Goal: Task Accomplishment & Management: Complete application form

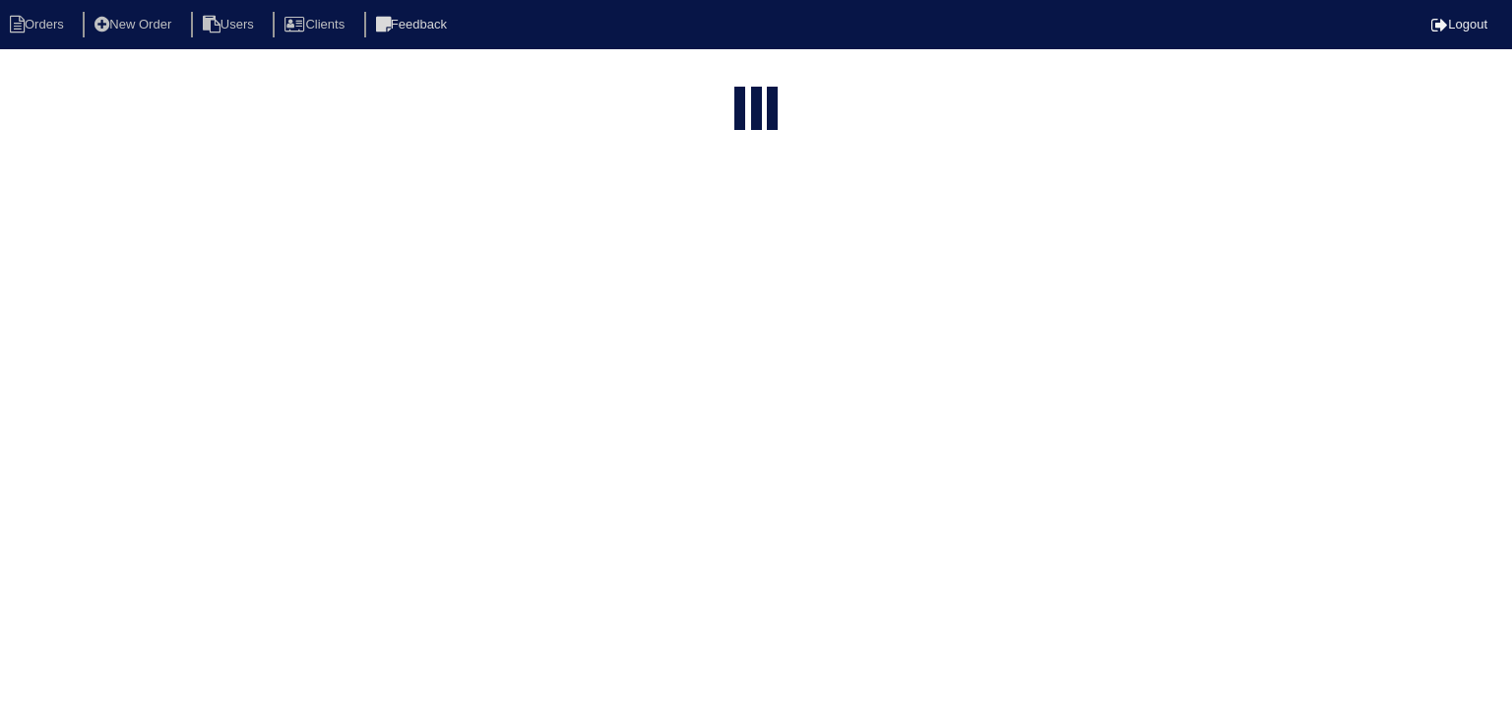
select select "15"
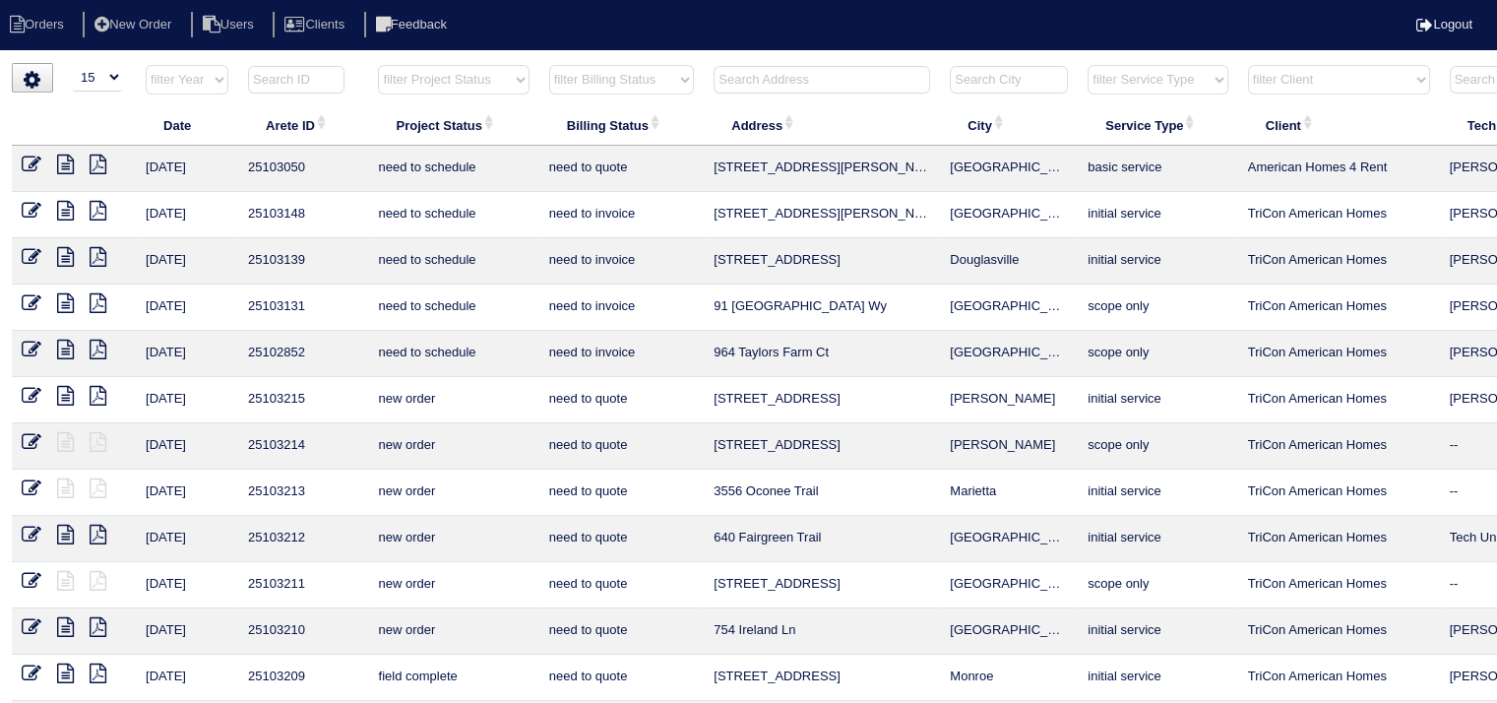
click at [867, 82] on input "text" at bounding box center [822, 80] width 217 height 28
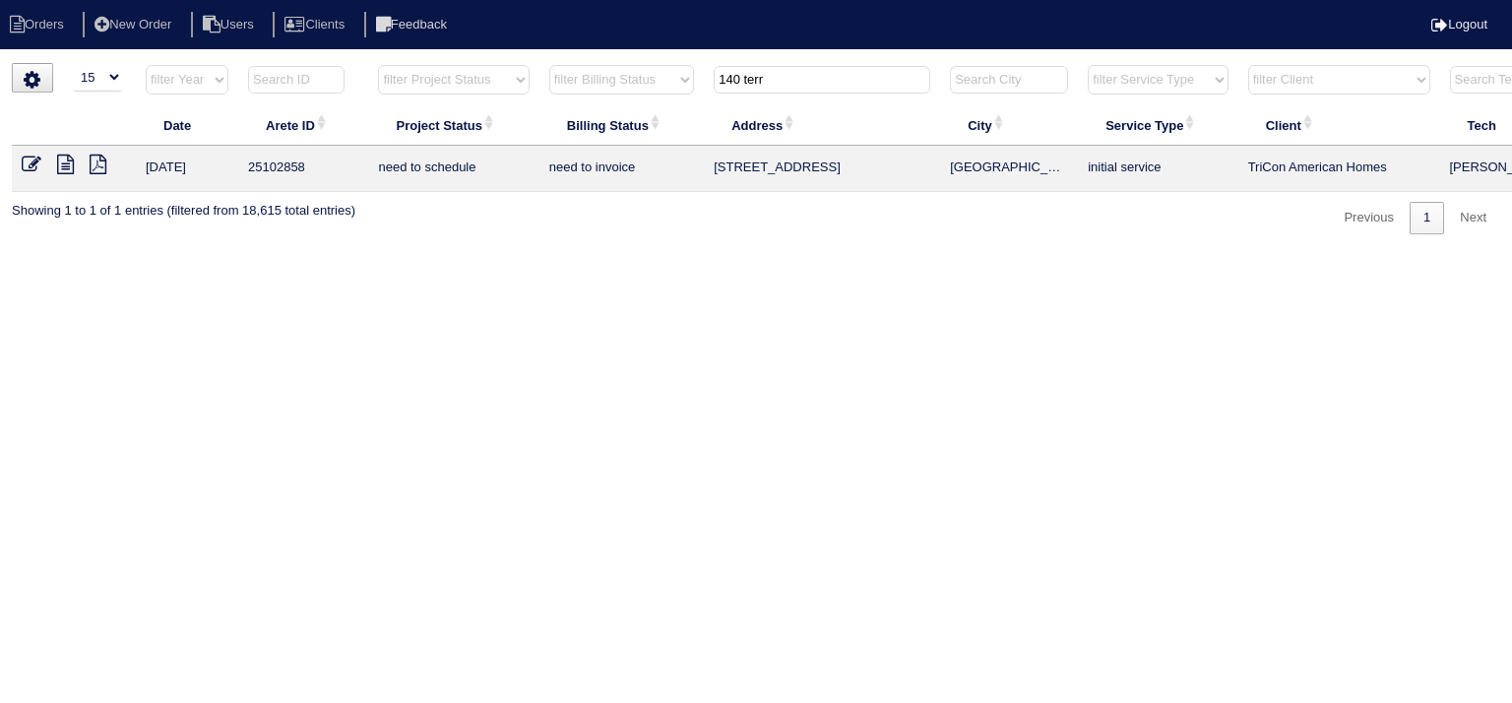
type input "140 terr"
click at [63, 168] on icon at bounding box center [65, 165] width 17 height 20
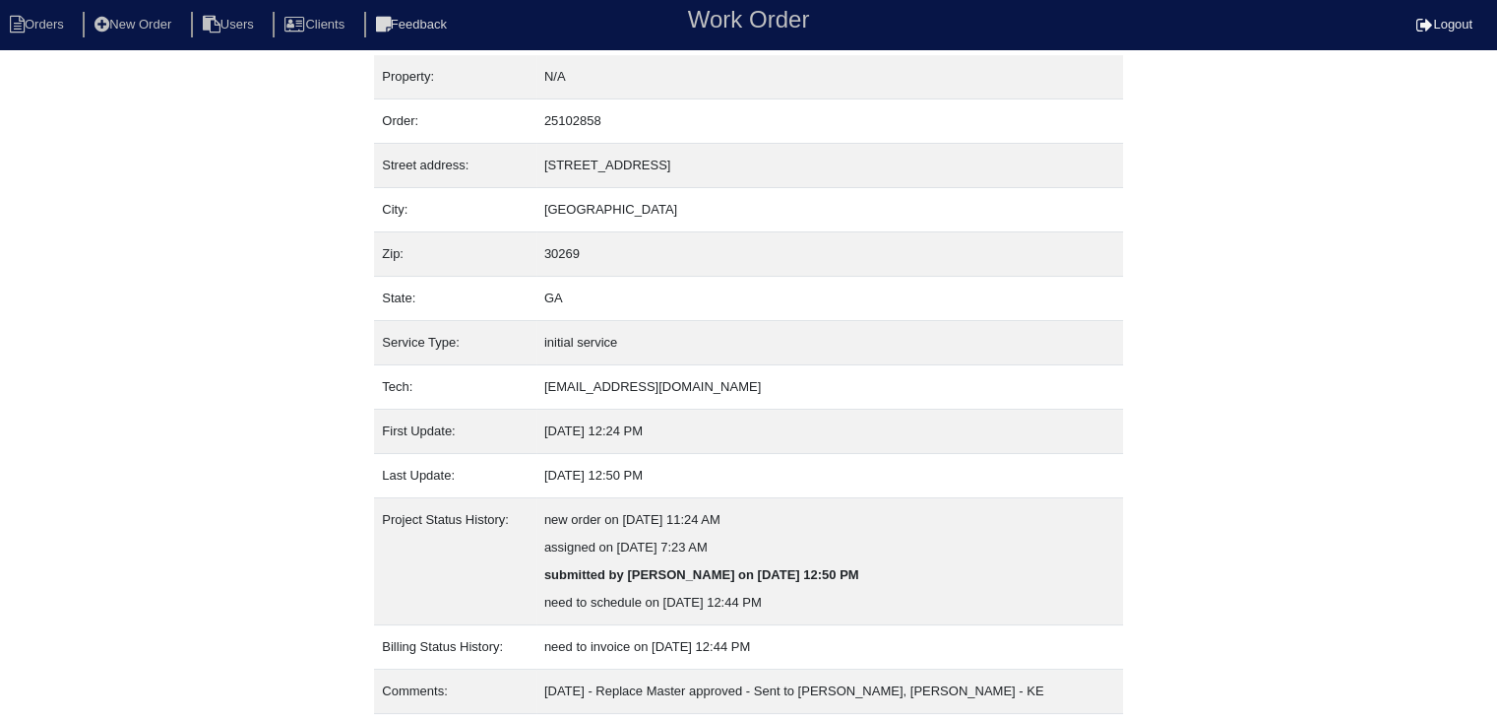
scroll to position [67, 0]
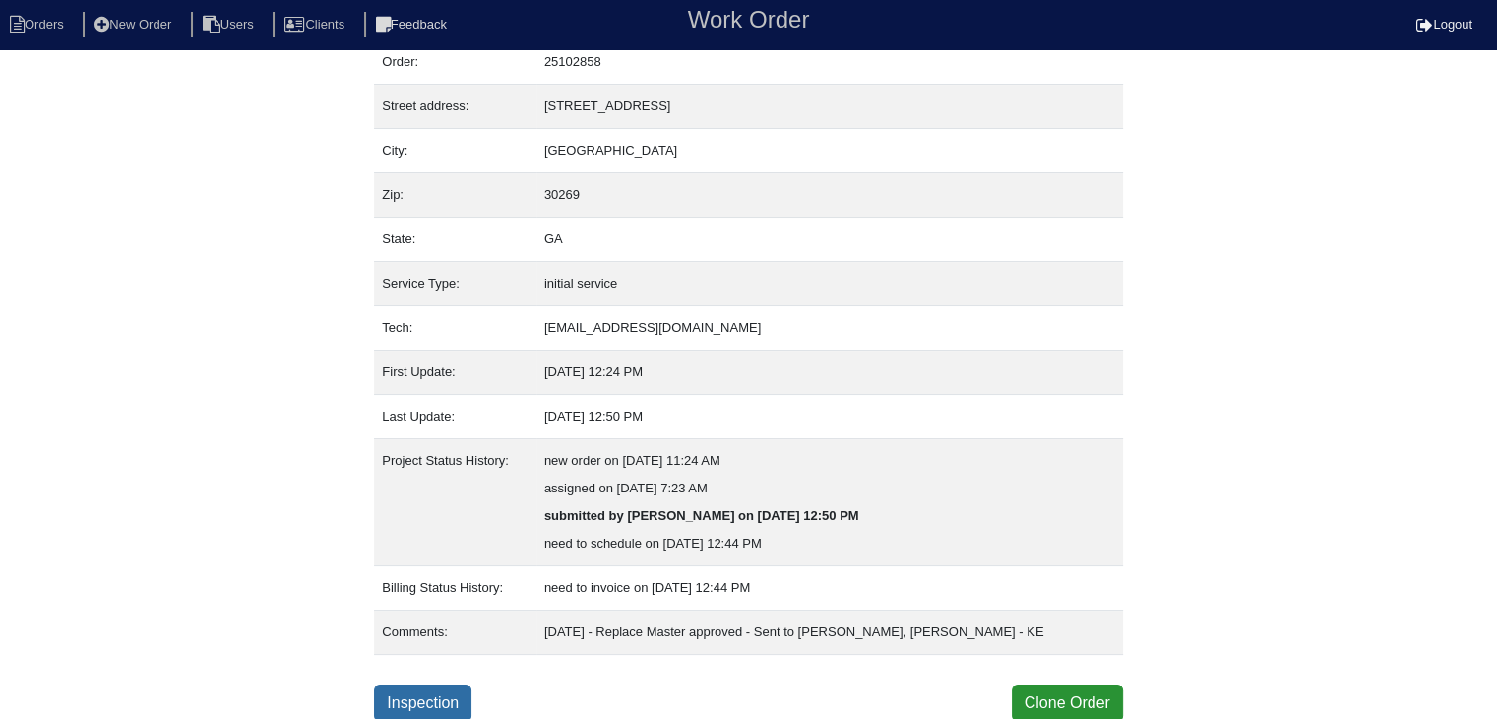
click at [435, 702] on link "Inspection" at bounding box center [422, 702] width 97 height 37
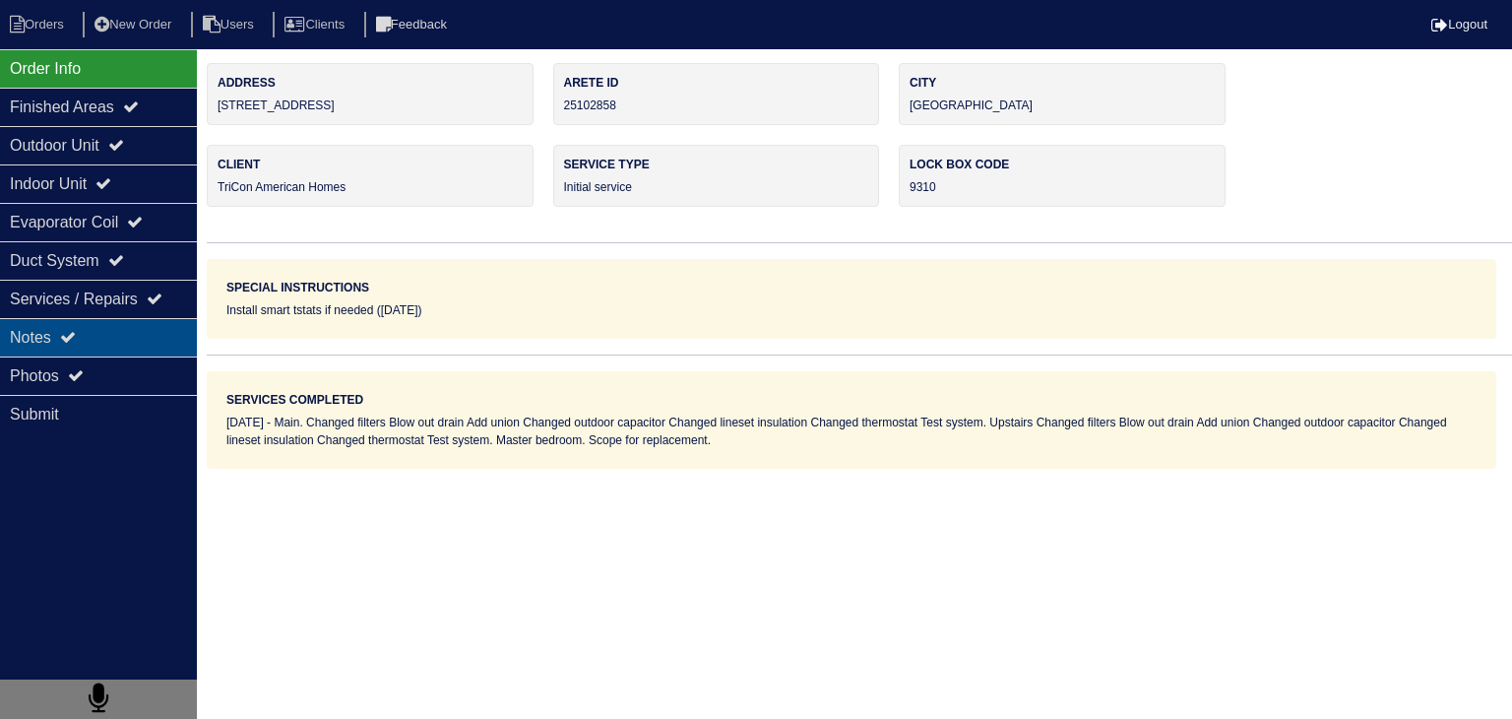
click at [125, 331] on div "Notes" at bounding box center [98, 337] width 197 height 38
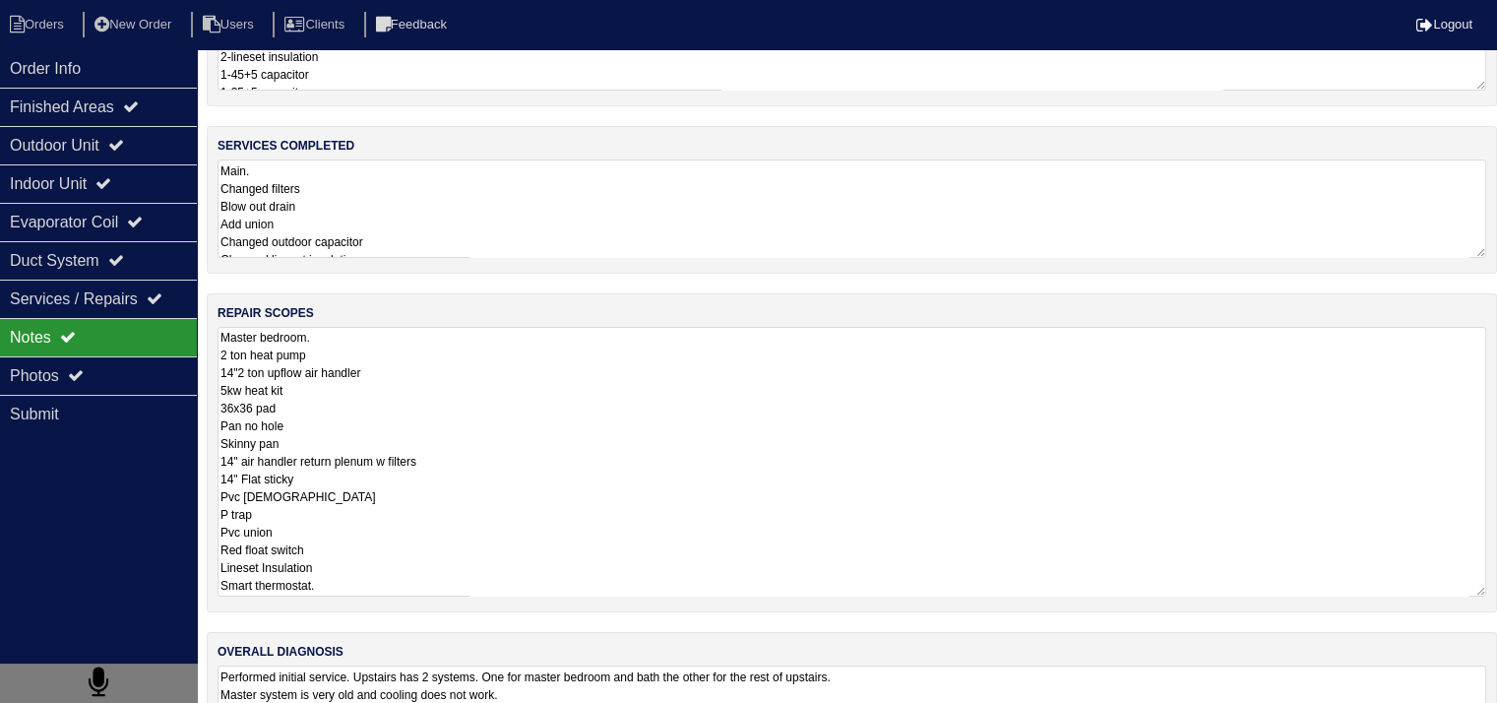
scroll to position [197, 0]
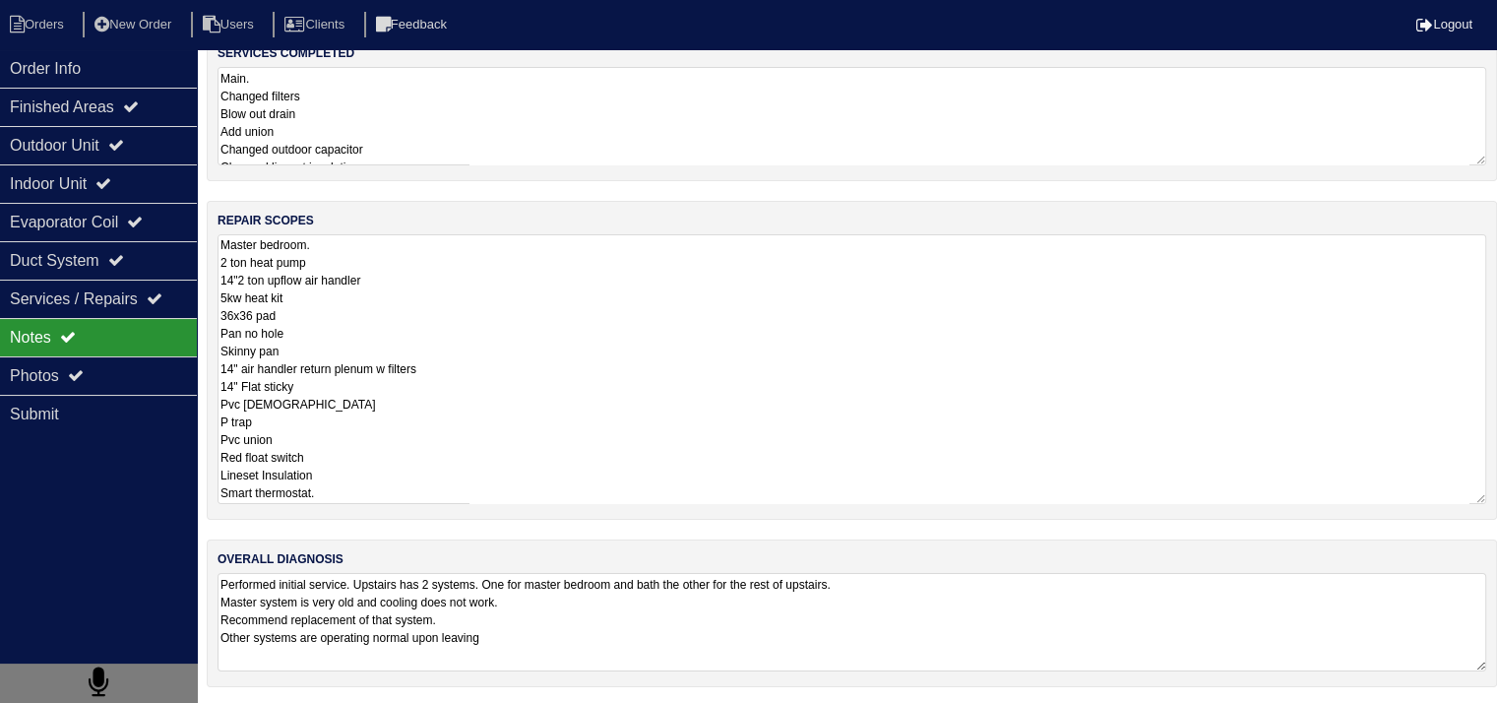
drag, startPoint x: 222, startPoint y: 440, endPoint x: 428, endPoint y: 716, distance: 344.6
click at [428, 707] on html "Orders New Order Users Clients Feedback Logout Orders New Order Users Clients M…" at bounding box center [748, 255] width 1497 height 904
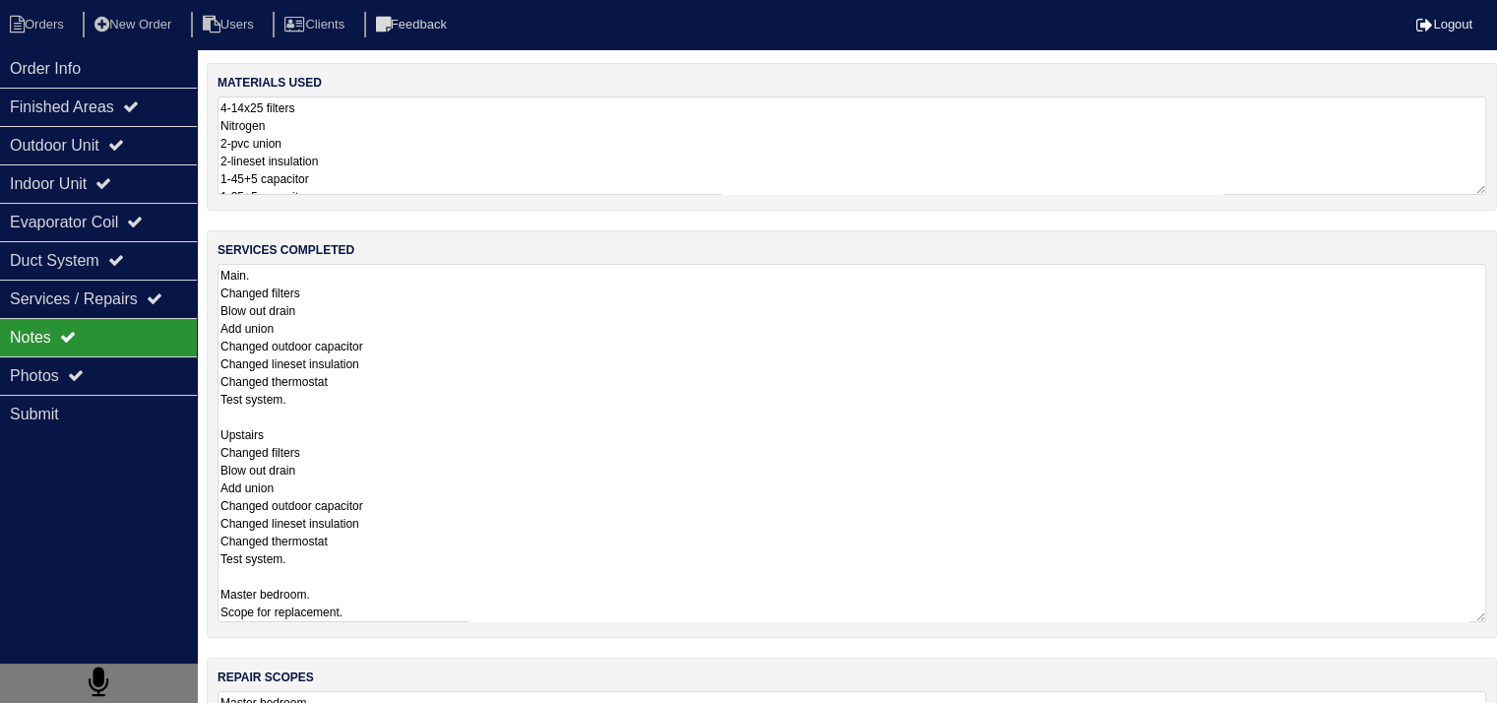
click at [332, 277] on textarea "Main. Changed filters Blow out drain Add union Changed outdoor capacitor Change…" at bounding box center [852, 443] width 1269 height 358
click at [469, 443] on textarea "Main. Changed filters Blow out drain Add union Changed outdoor capacitor Change…" at bounding box center [852, 443] width 1269 height 358
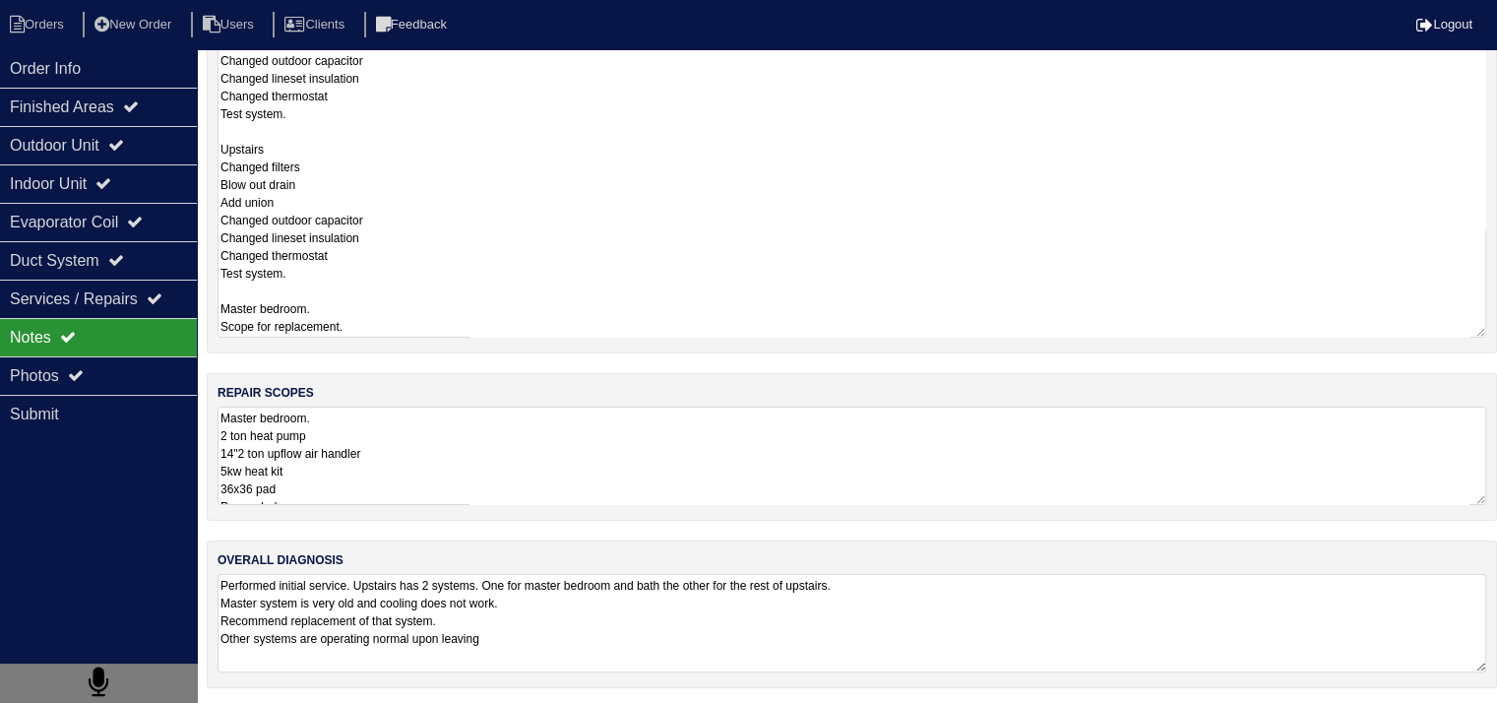
click at [442, 468] on textarea "Master bedroom. 2 ton heat pump 14"2 ton upflow air handler 5kw heat kit 36x36 …" at bounding box center [852, 456] width 1269 height 98
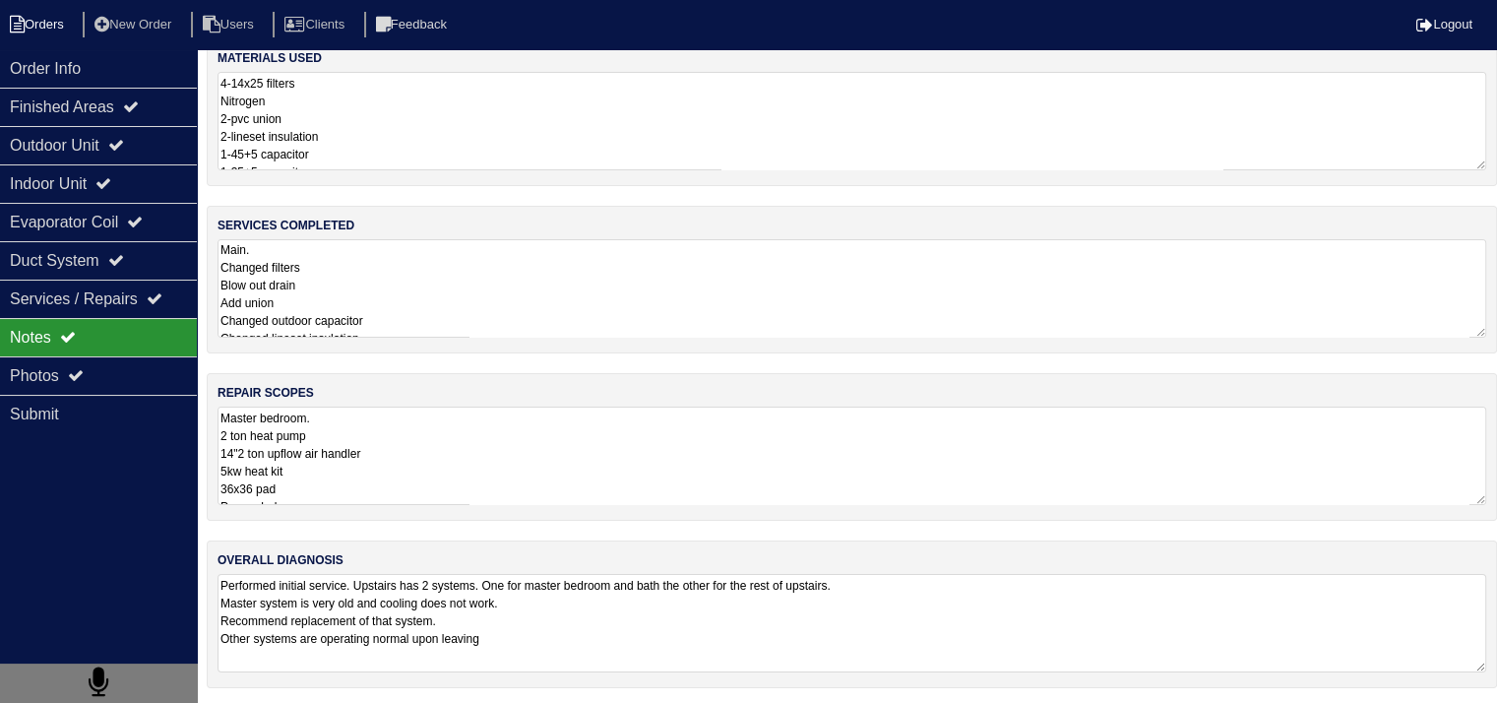
click at [55, 30] on li "Orders" at bounding box center [40, 25] width 80 height 27
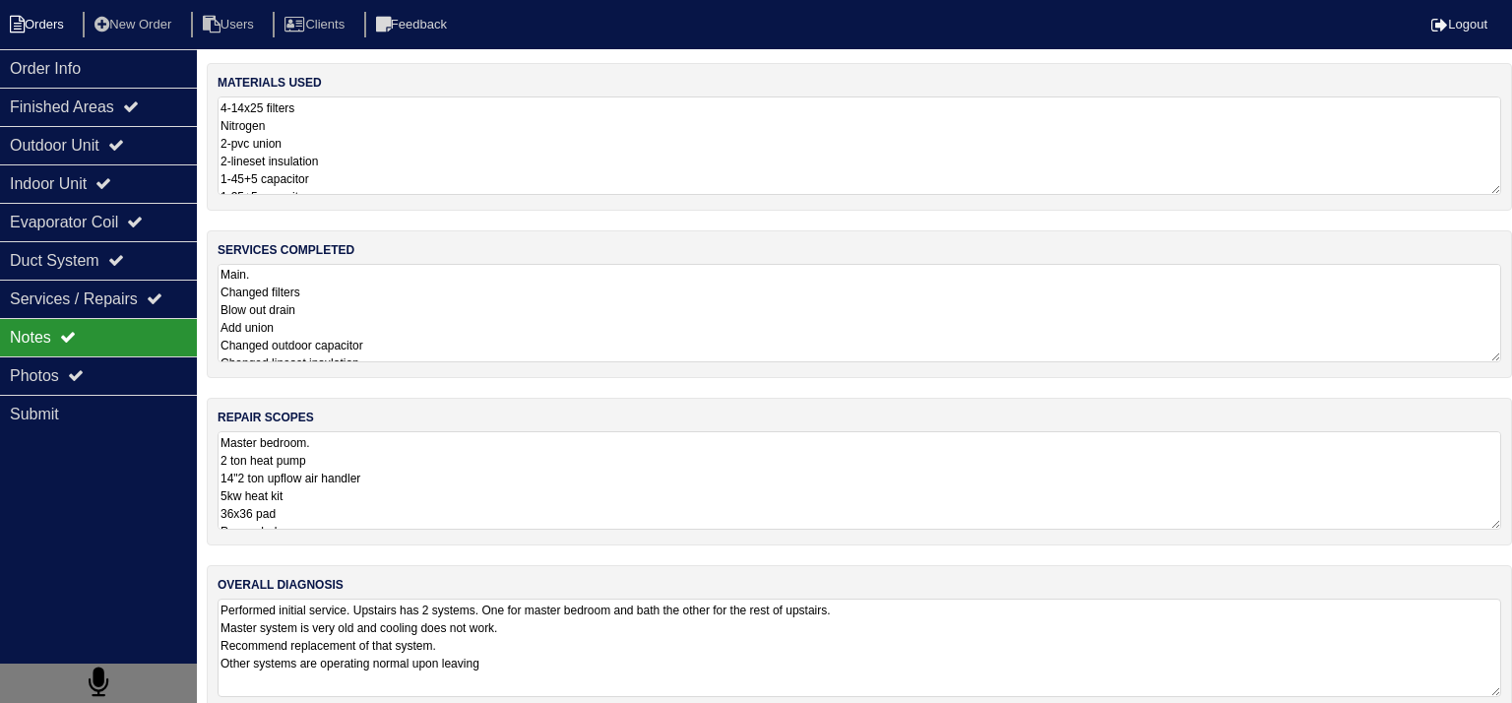
select select "15"
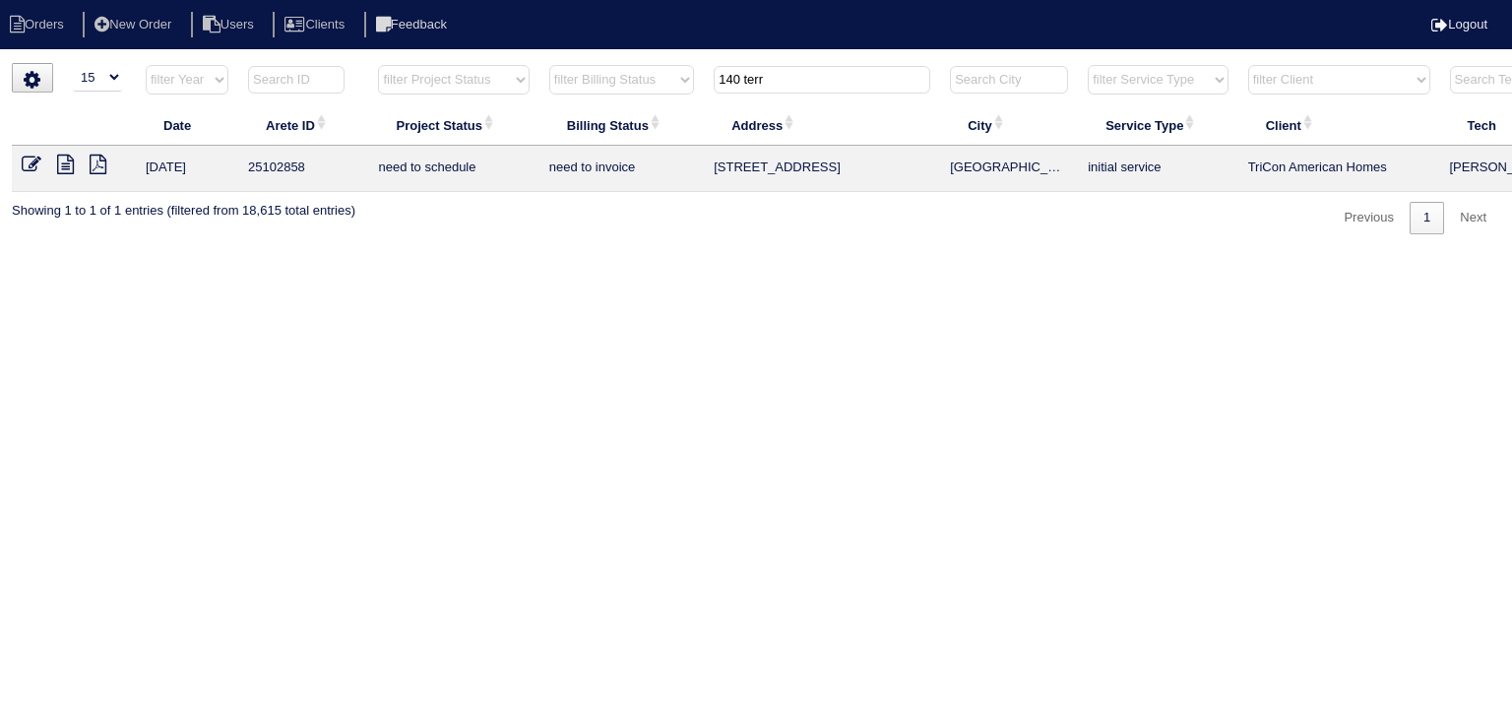
drag, startPoint x: 792, startPoint y: 89, endPoint x: 608, endPoint y: 86, distance: 183.1
click at [608, 86] on tr "filter Year -- Any Year -- 2025 2024 2023 2022 2021 2020 2019 filter Project St…" at bounding box center [865, 84] width 1706 height 40
type input "793 not"
click at [63, 170] on icon at bounding box center [65, 165] width 17 height 20
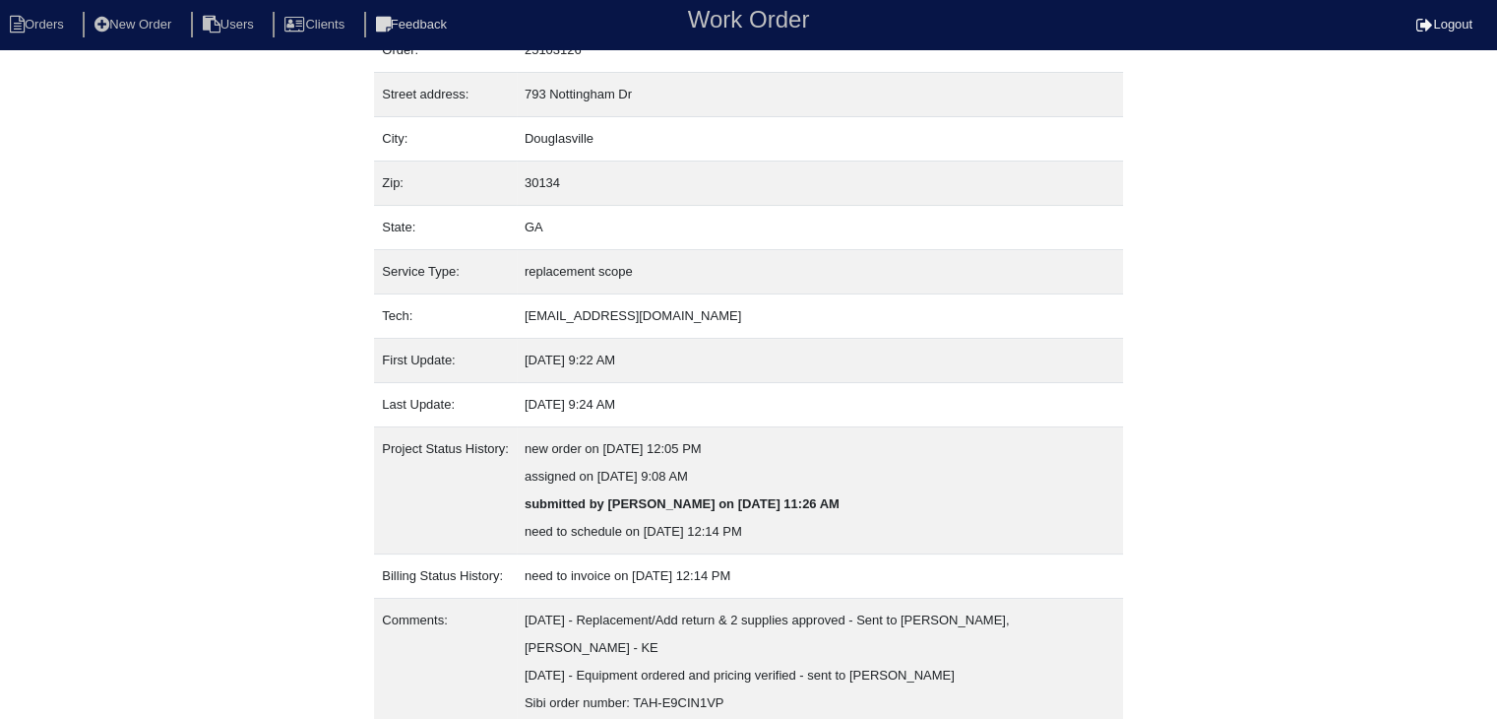
scroll to position [205, 0]
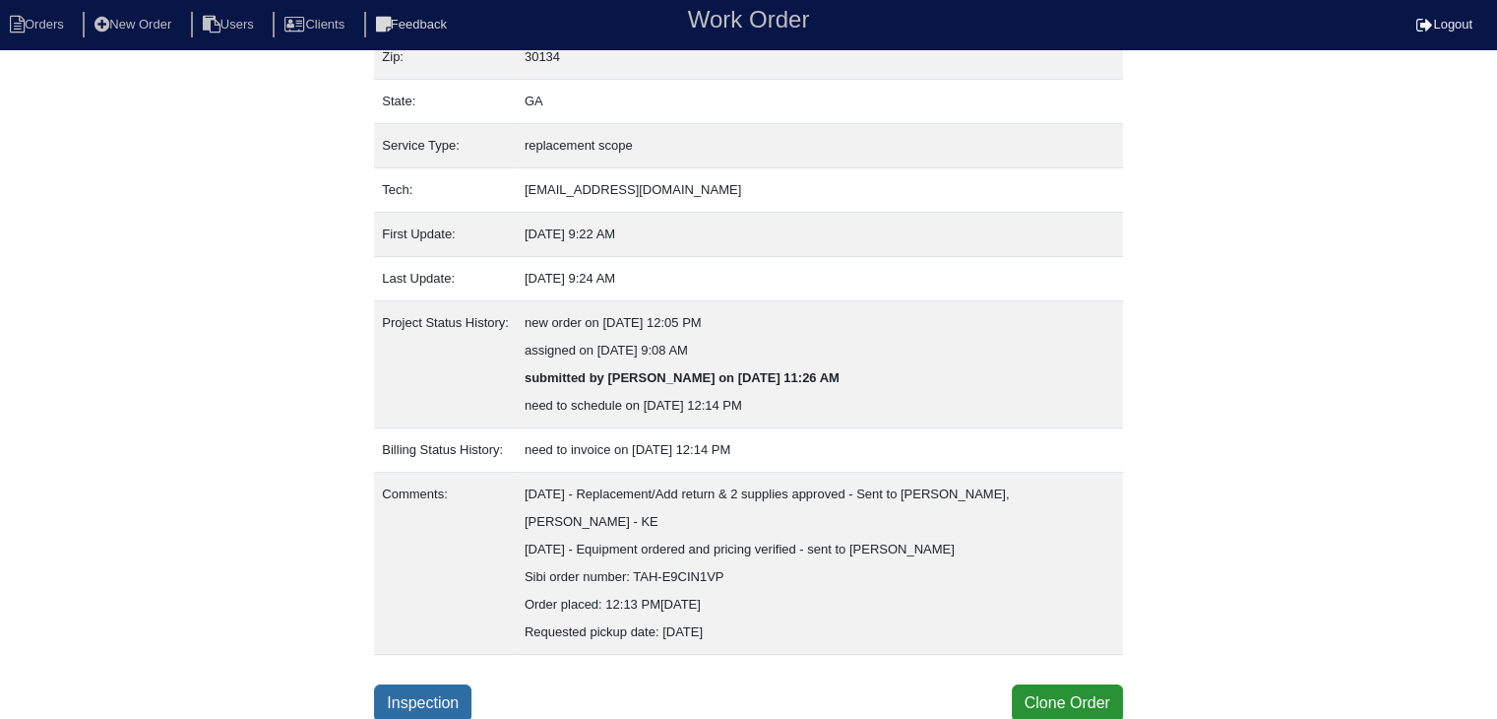
click at [443, 690] on link "Inspection" at bounding box center [422, 702] width 97 height 37
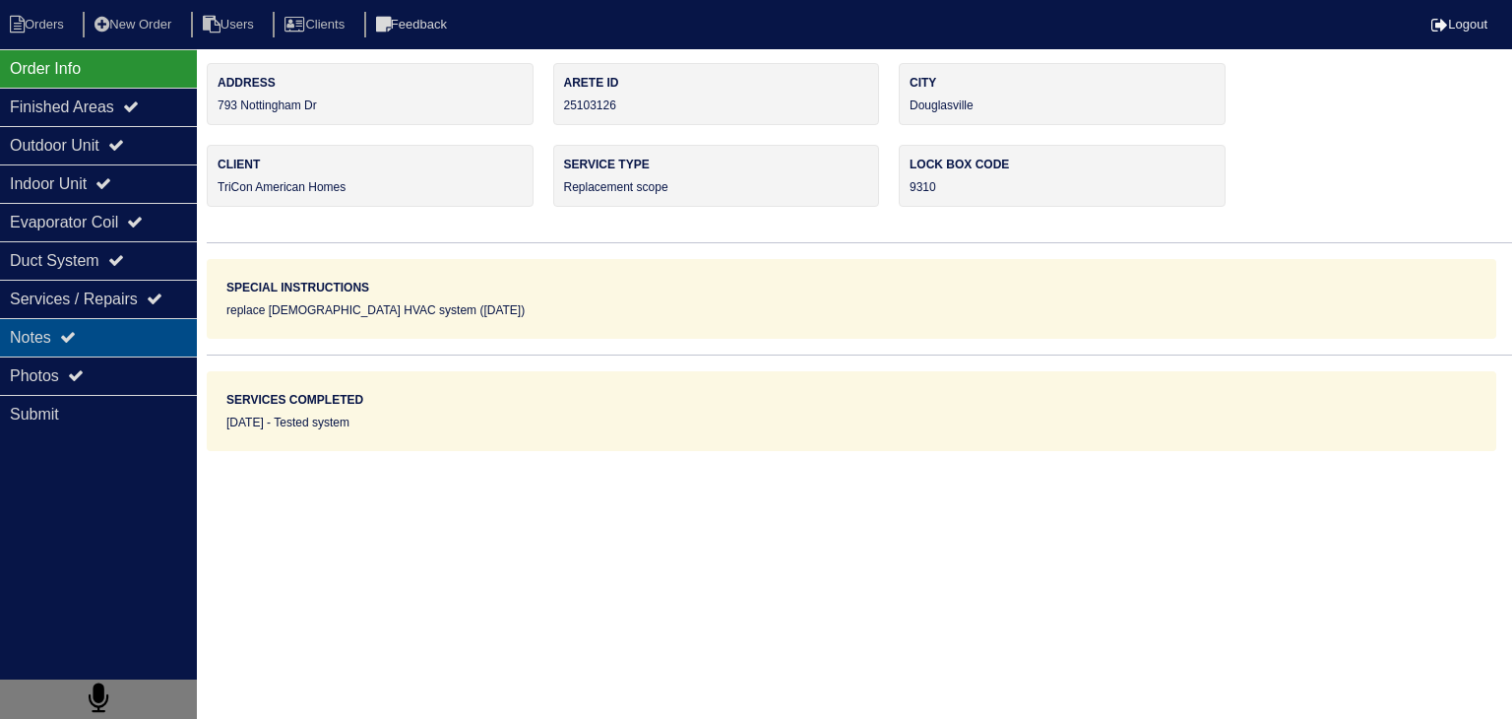
click at [127, 348] on div "Notes" at bounding box center [98, 337] width 197 height 38
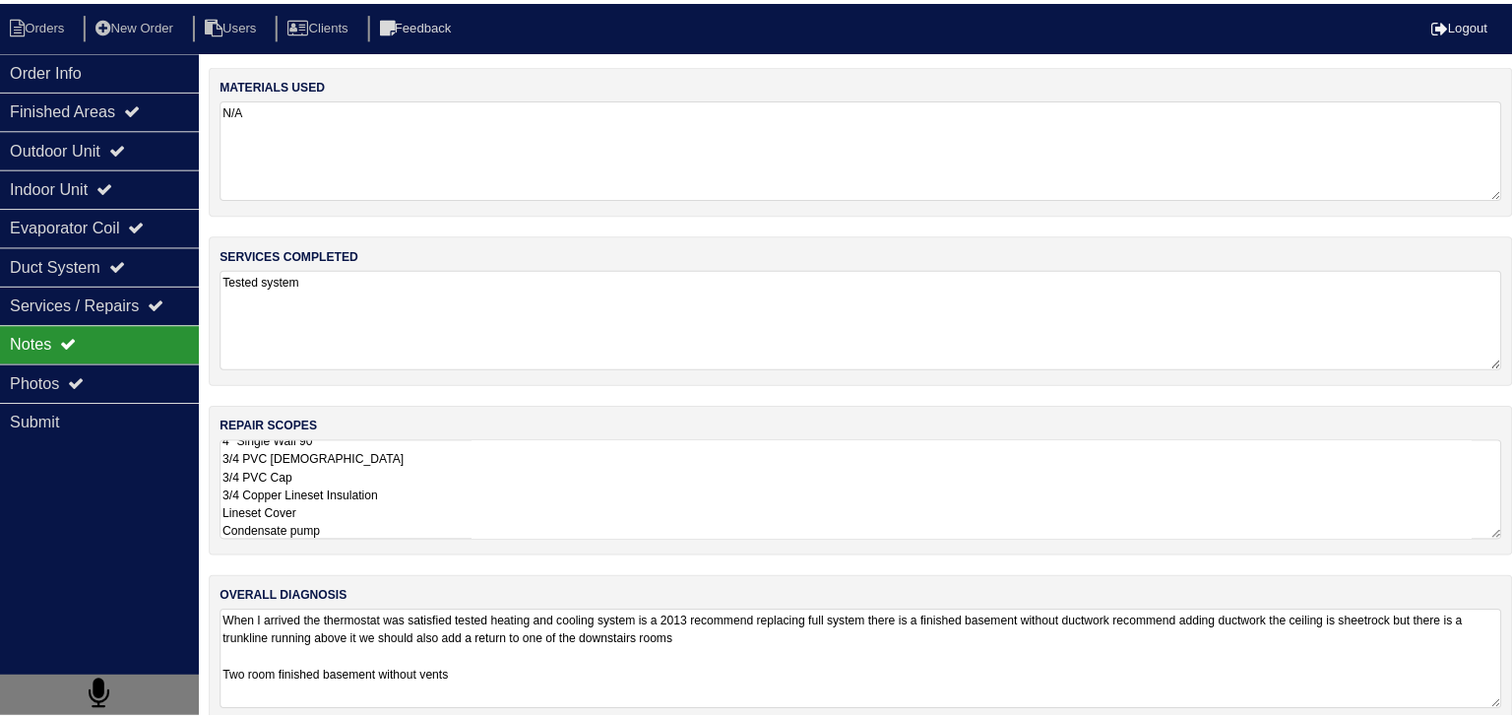
scroll to position [314, 0]
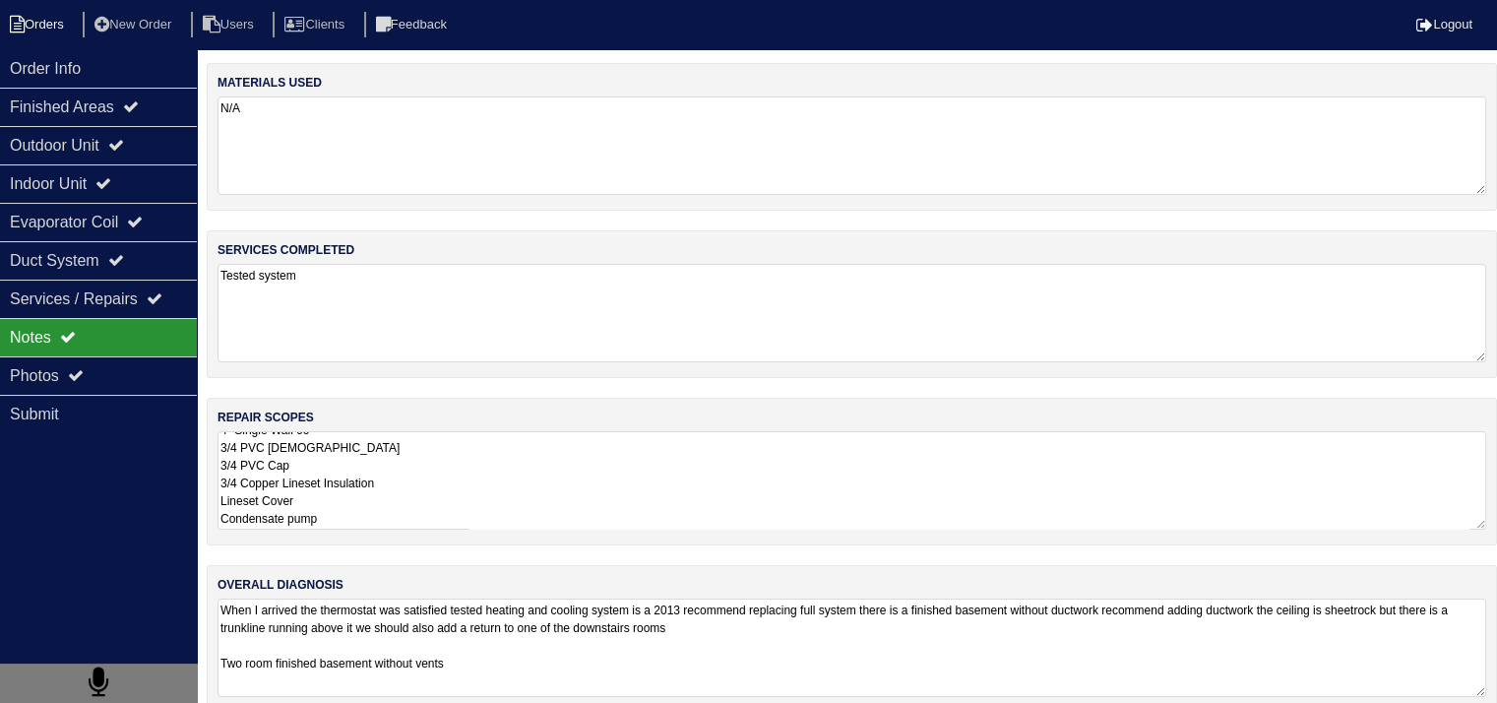
click at [49, 36] on nav "Orders New Order Users Clients Feedback Logout" at bounding box center [748, 24] width 1497 height 49
click at [49, 35] on li "Orders" at bounding box center [40, 25] width 80 height 27
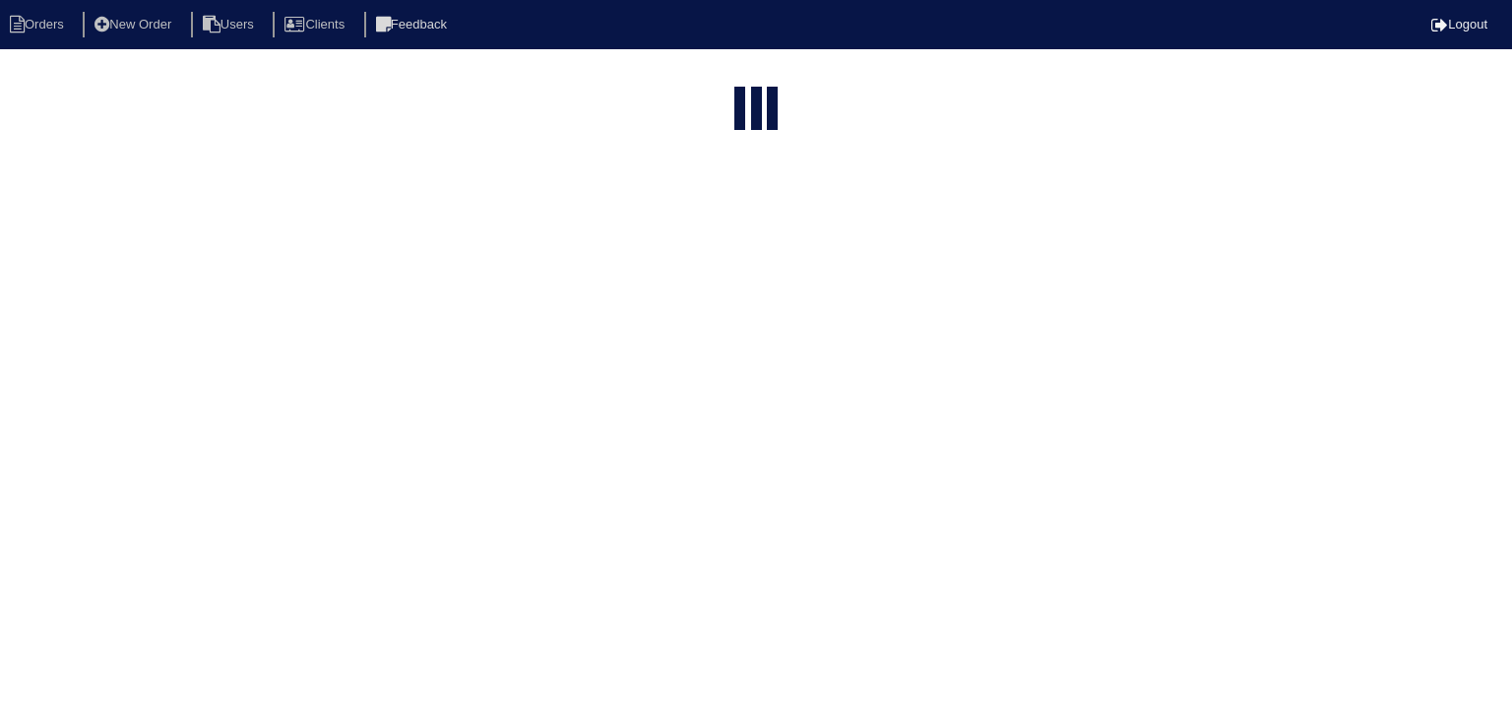
select select "15"
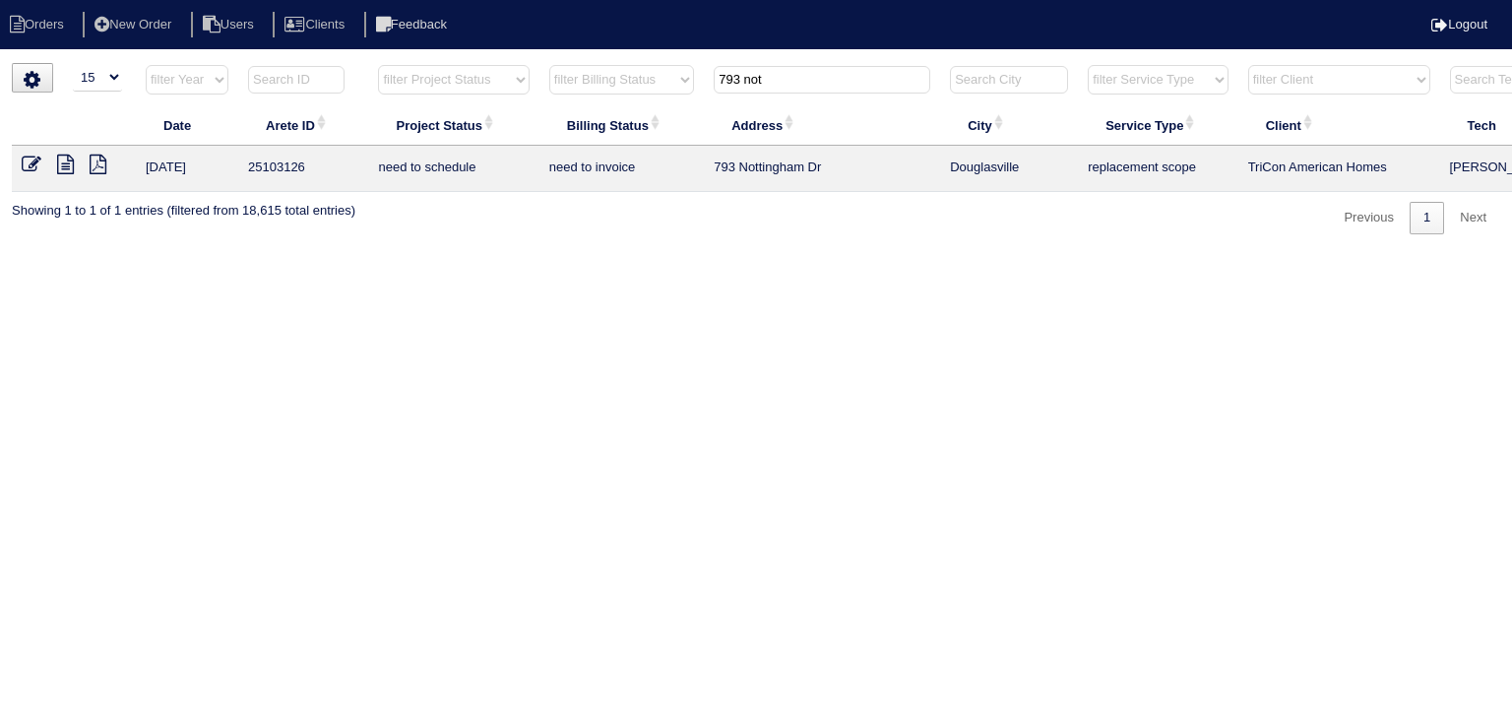
click at [66, 172] on icon at bounding box center [65, 165] width 17 height 20
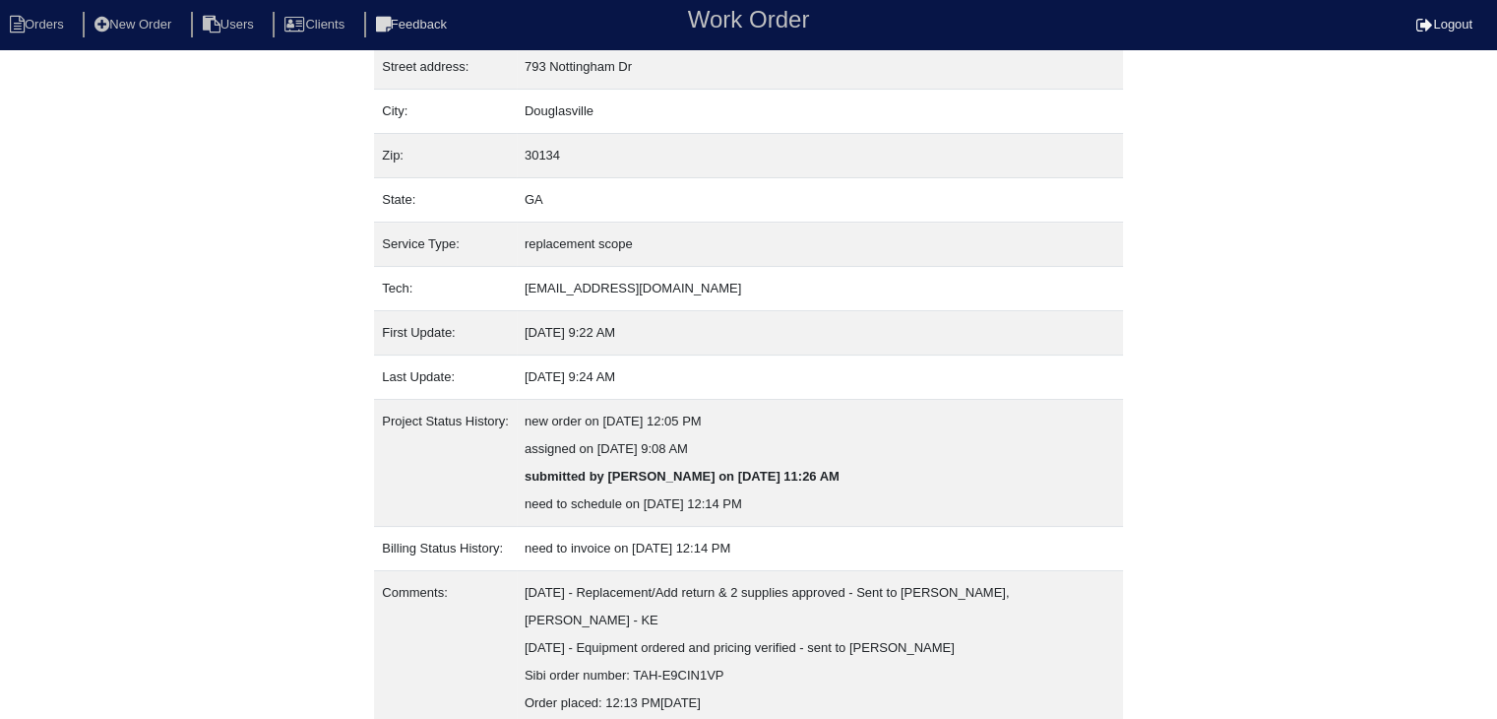
scroll to position [205, 0]
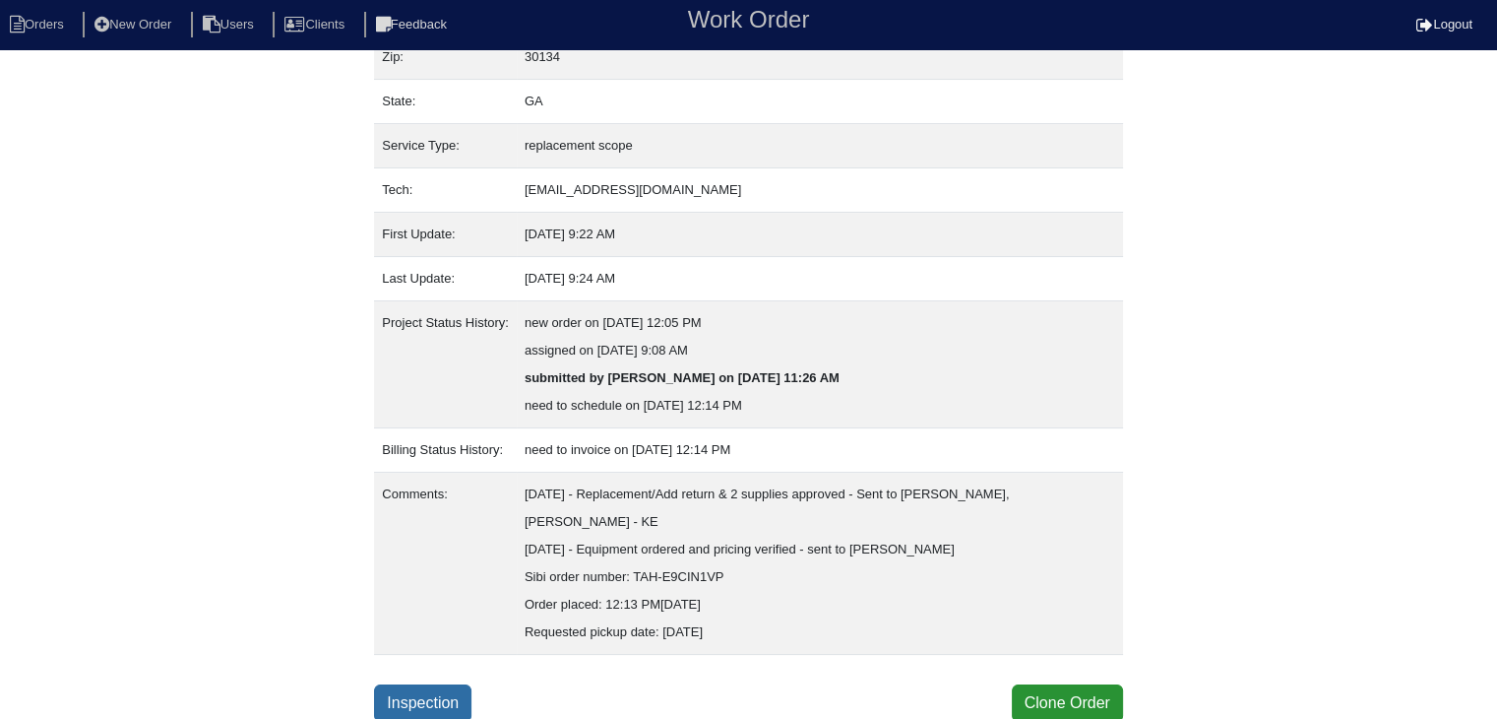
click at [449, 697] on link "Inspection" at bounding box center [422, 702] width 97 height 37
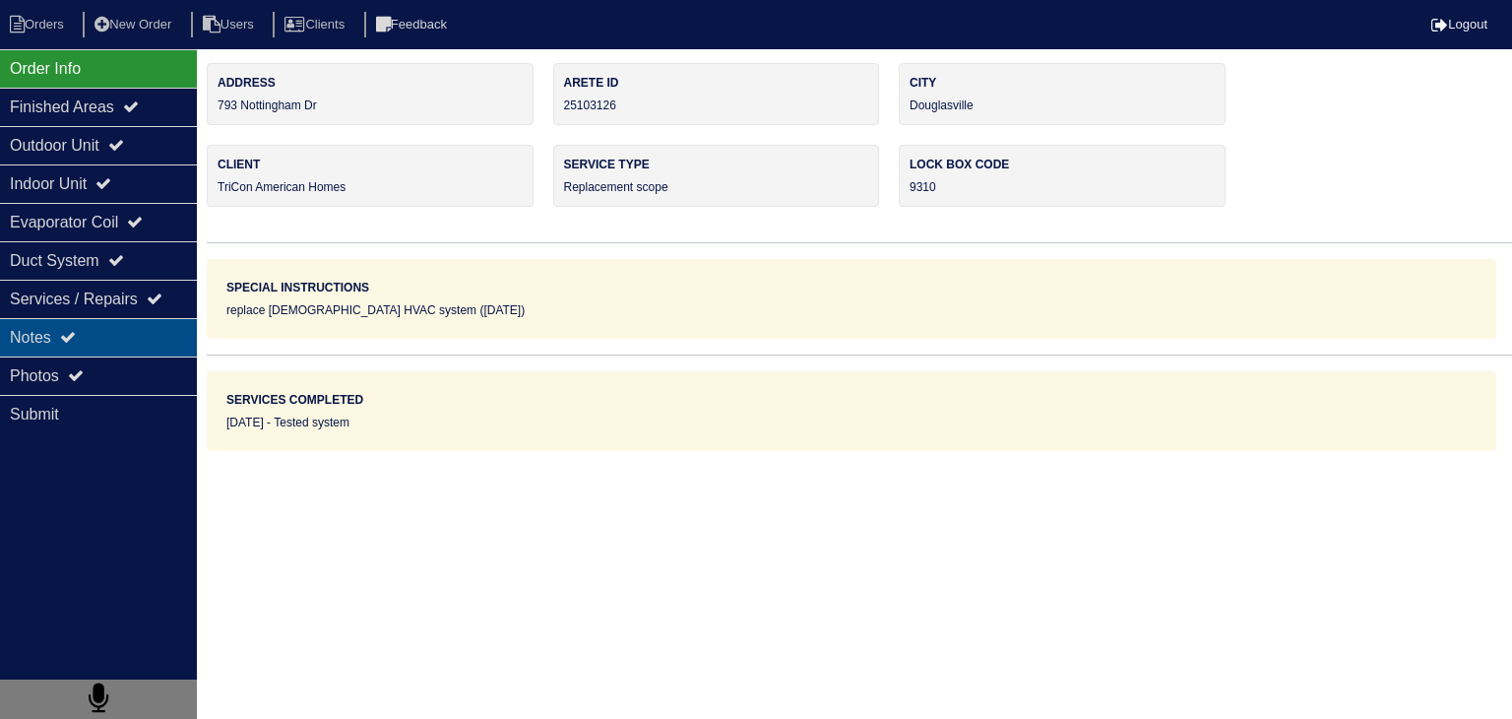
click at [128, 345] on div "Notes" at bounding box center [98, 337] width 197 height 38
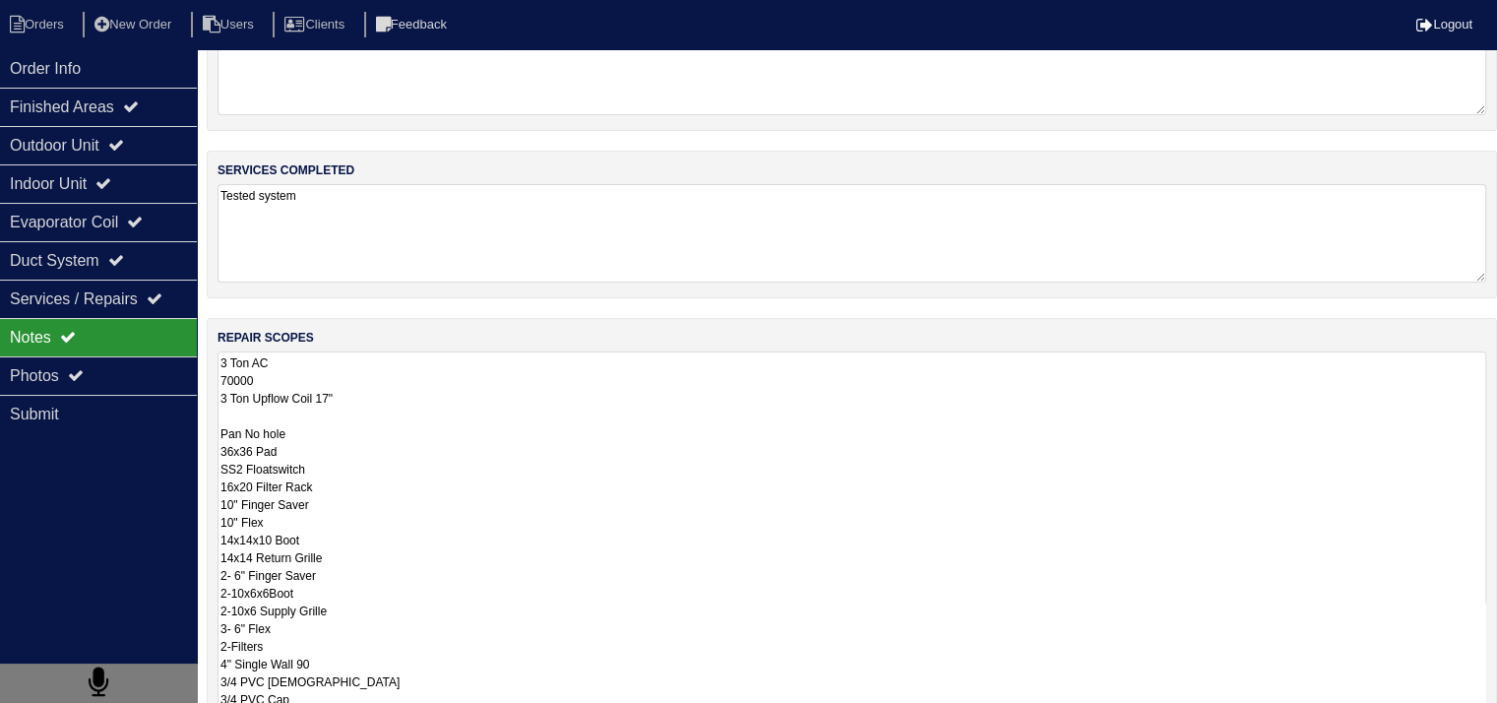
scroll to position [1, 0]
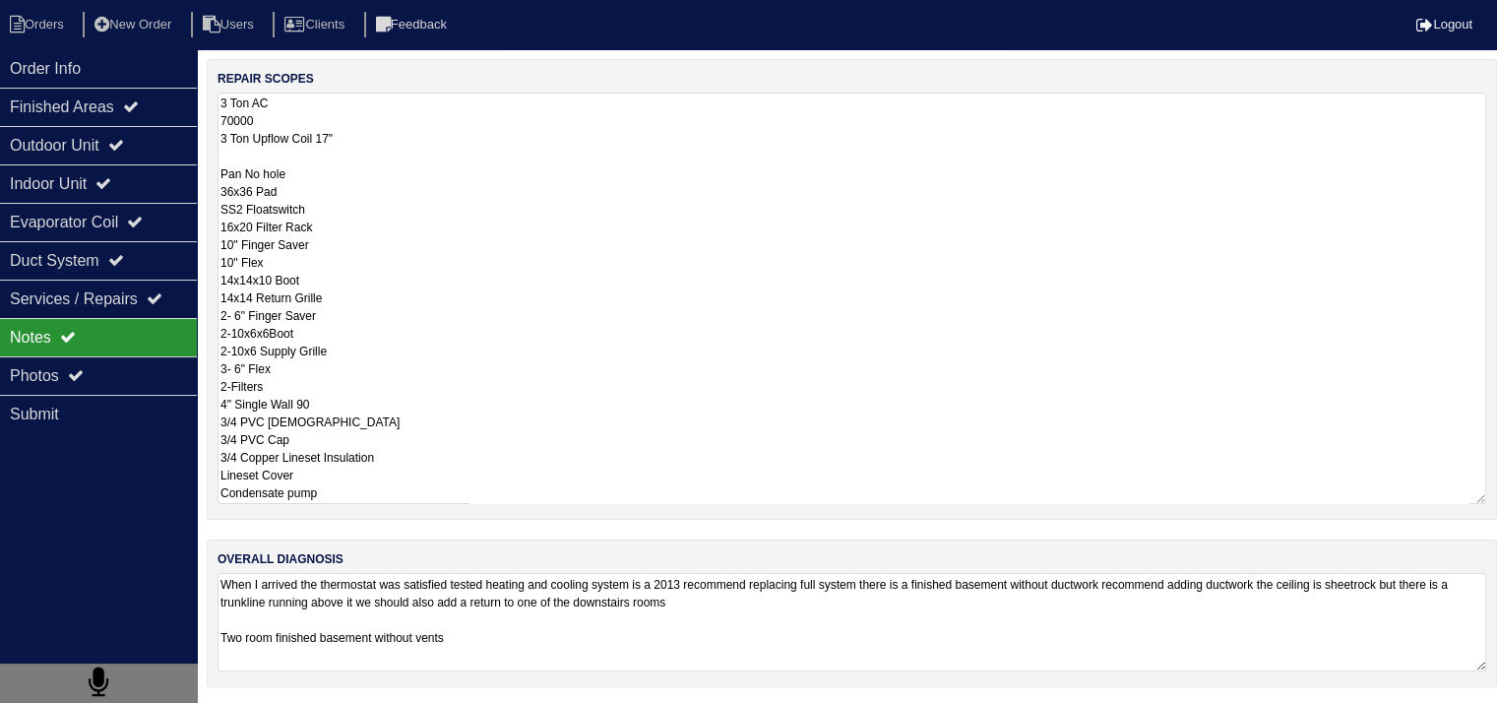
drag, startPoint x: 221, startPoint y: 438, endPoint x: 362, endPoint y: 729, distance: 323.2
click at [362, 707] on html "Orders New Order Users Clients Feedback Logout Orders New Order Users Clients M…" at bounding box center [748, 184] width 1497 height 1046
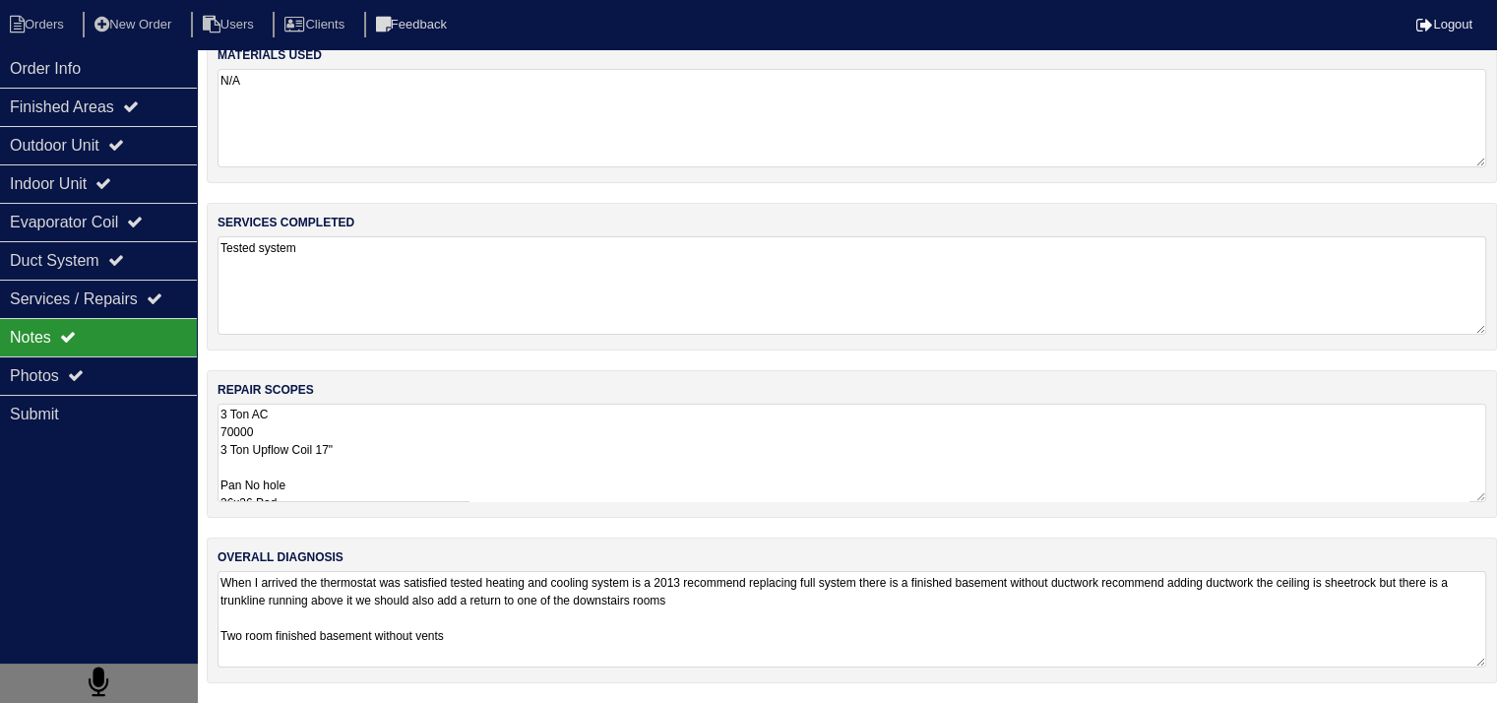
scroll to position [24, 0]
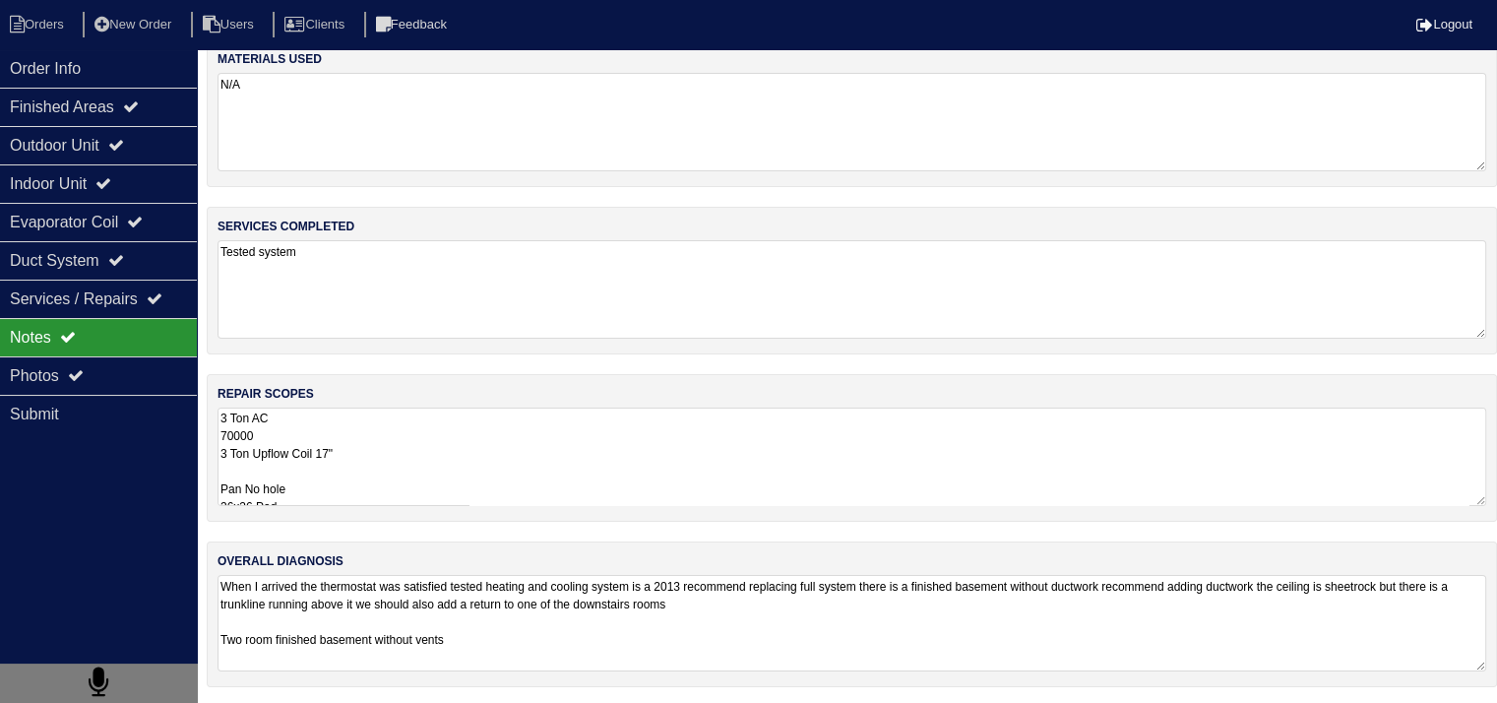
click at [558, 627] on textarea "When I arrived the thermostat was satisfied tested heating and cooling system i…" at bounding box center [852, 623] width 1269 height 96
drag, startPoint x: 953, startPoint y: 584, endPoint x: 1026, endPoint y: 601, distance: 74.8
click at [1026, 601] on textarea "When I arrived the thermostat was satisfied tested heating and cooling system i…" at bounding box center [852, 623] width 1269 height 96
click at [1020, 637] on textarea "When I arrived the thermostat was satisfied tested heating and cooling system i…" at bounding box center [852, 623] width 1269 height 96
drag, startPoint x: 956, startPoint y: 586, endPoint x: 969, endPoint y: 633, distance: 49.0
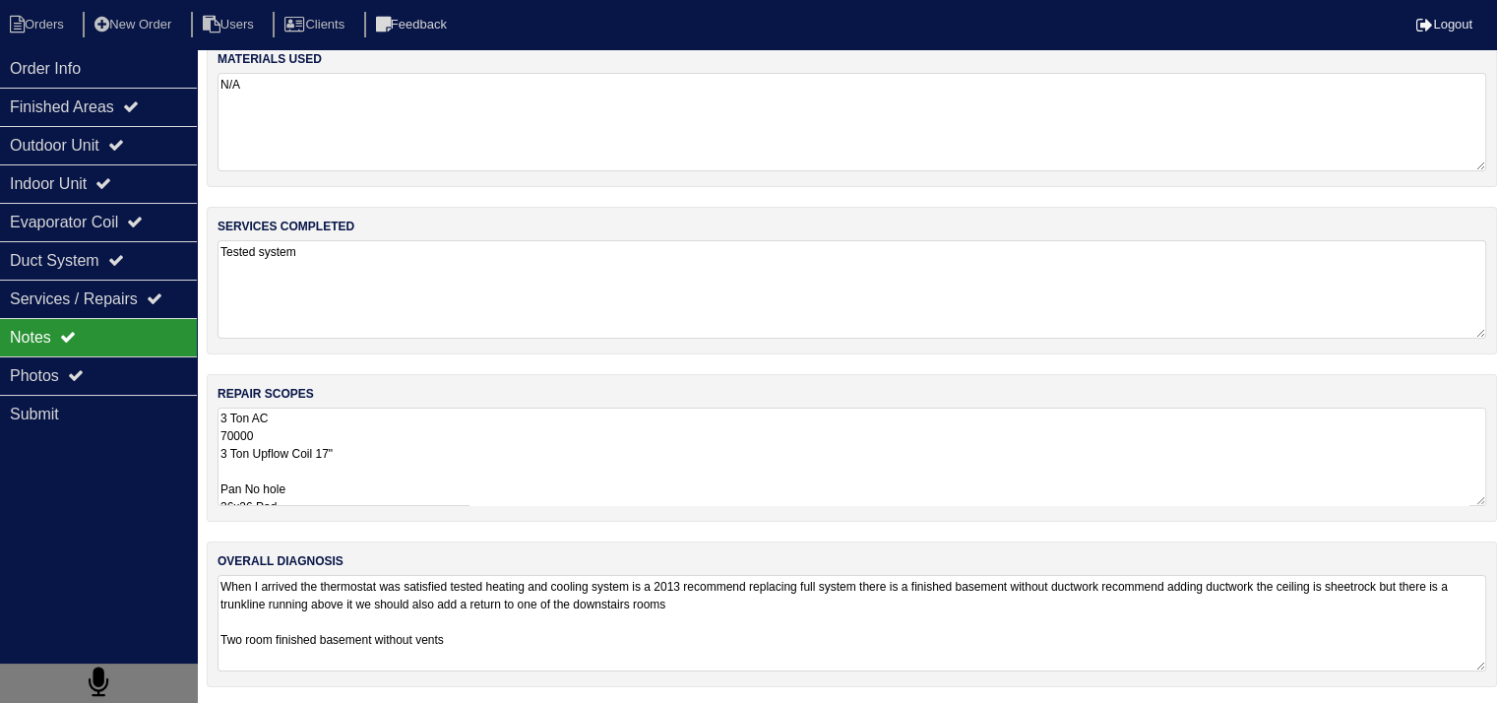
click at [969, 633] on textarea "When I arrived the thermostat was satisfied tested heating and cooling system i…" at bounding box center [852, 623] width 1269 height 96
drag, startPoint x: 224, startPoint y: 584, endPoint x: 606, endPoint y: 643, distance: 386.5
click at [606, 643] on textarea "When I arrived the thermostat was satisfied tested heating and cooling system i…" at bounding box center [852, 623] width 1269 height 96
click at [511, 463] on textarea "3 Ton AC 70000 3 Ton Upflow Coil 17" Pan No hole 36x36 Pad SS2 Floatswitch 16x2…" at bounding box center [852, 457] width 1269 height 98
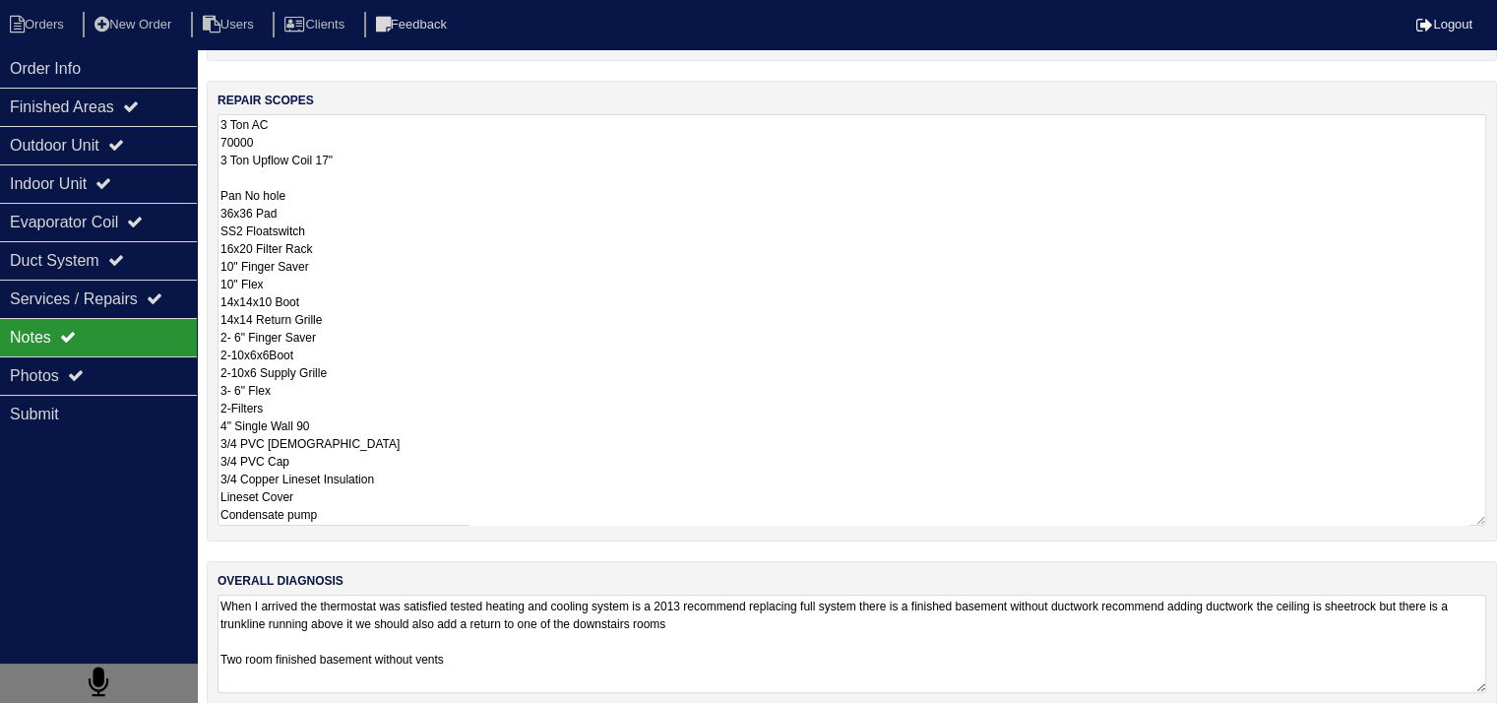
scroll to position [339, 0]
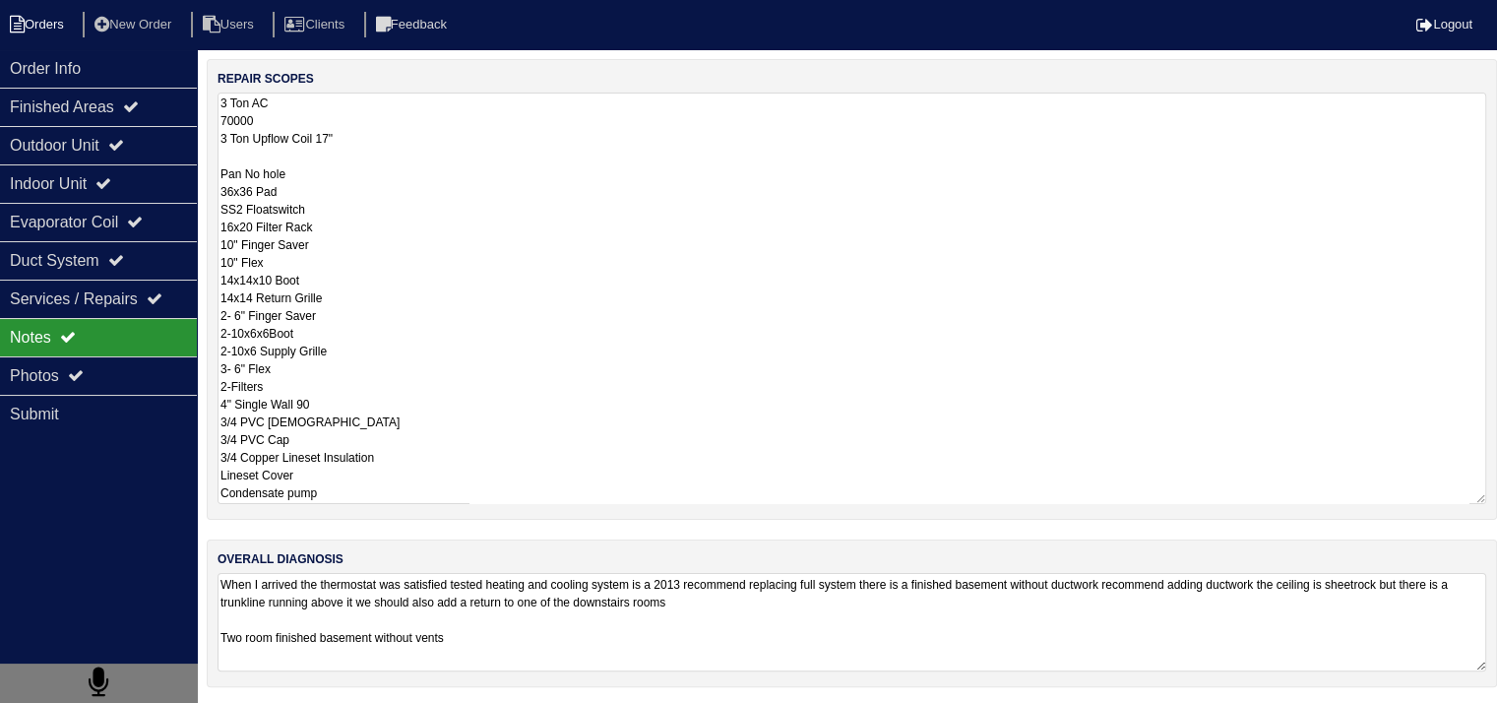
click at [65, 22] on li "Orders" at bounding box center [40, 25] width 80 height 27
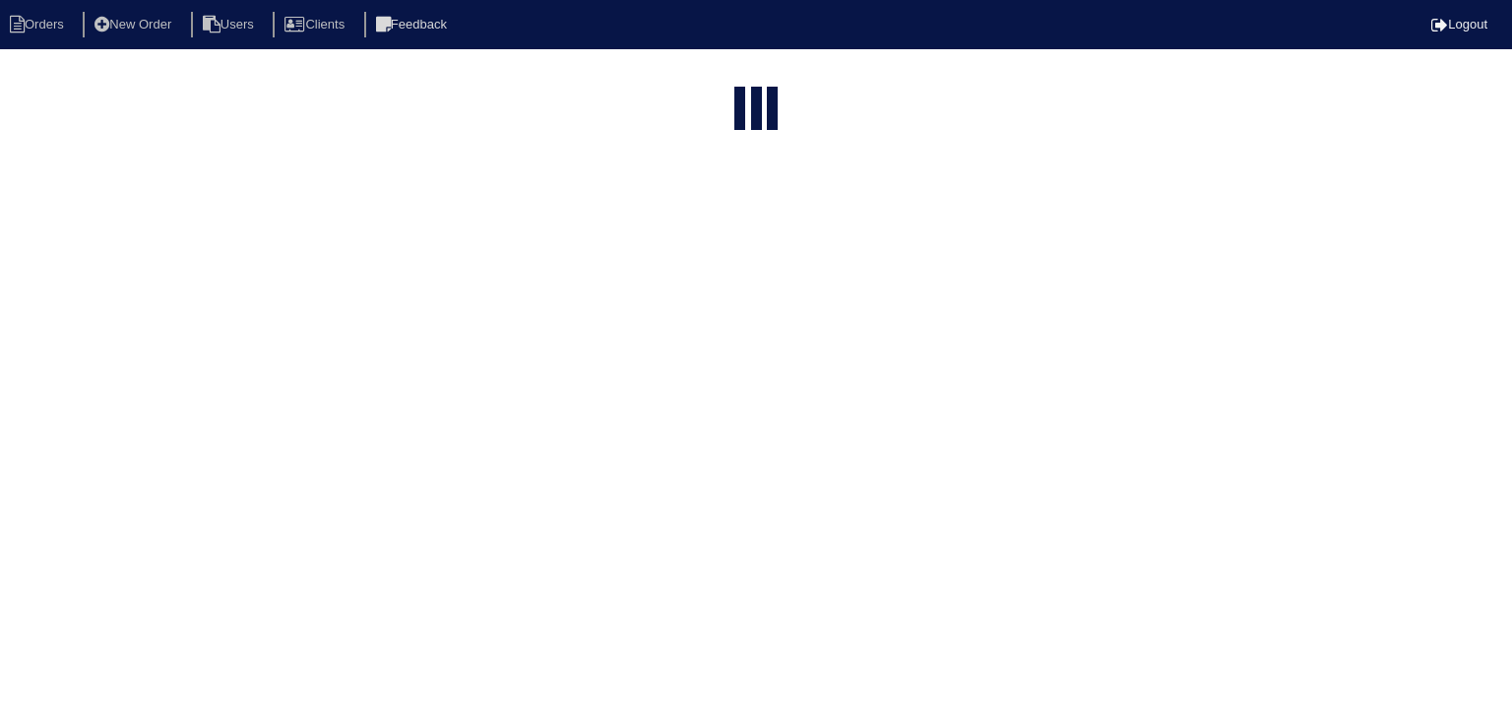
select select "15"
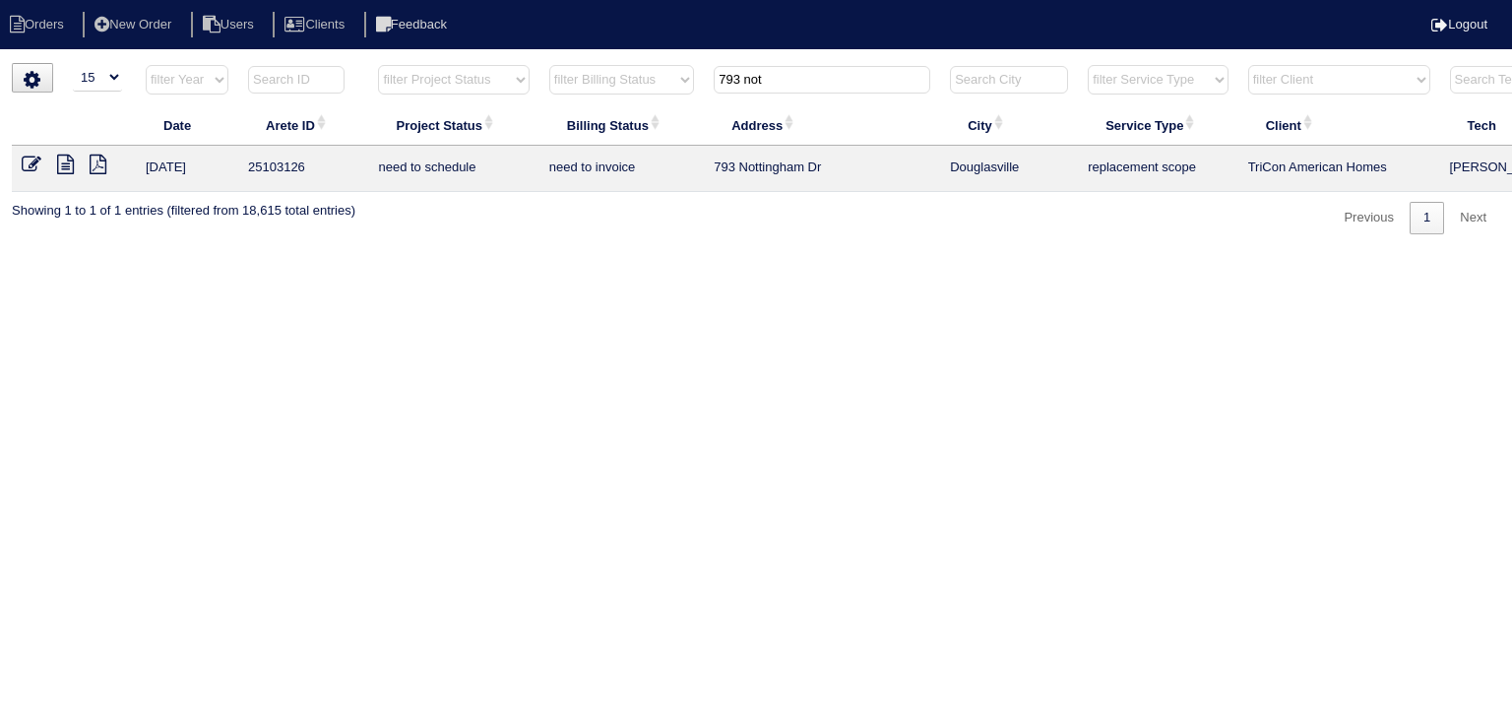
click at [783, 79] on input "793 not" at bounding box center [822, 80] width 217 height 28
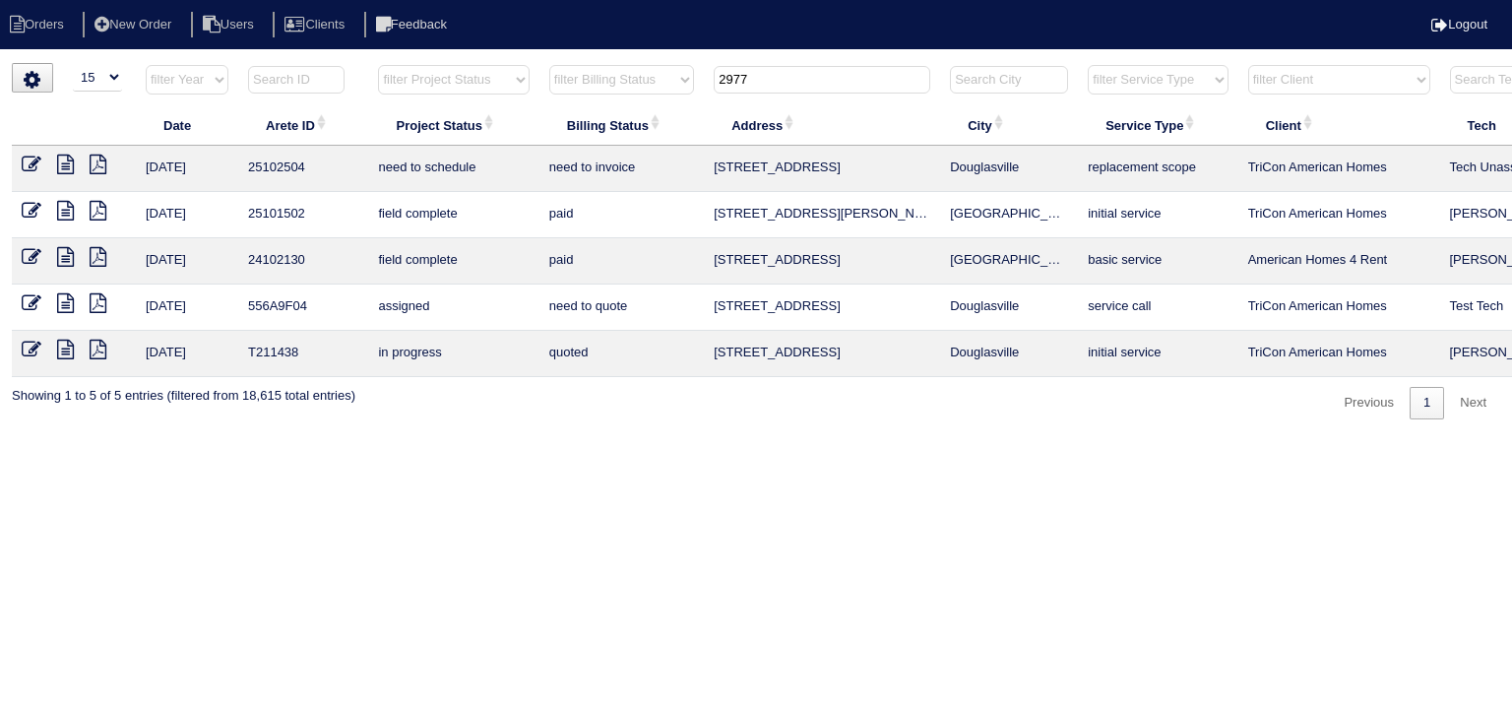
type input "2977"
click at [74, 162] on link at bounding box center [73, 166] width 32 height 15
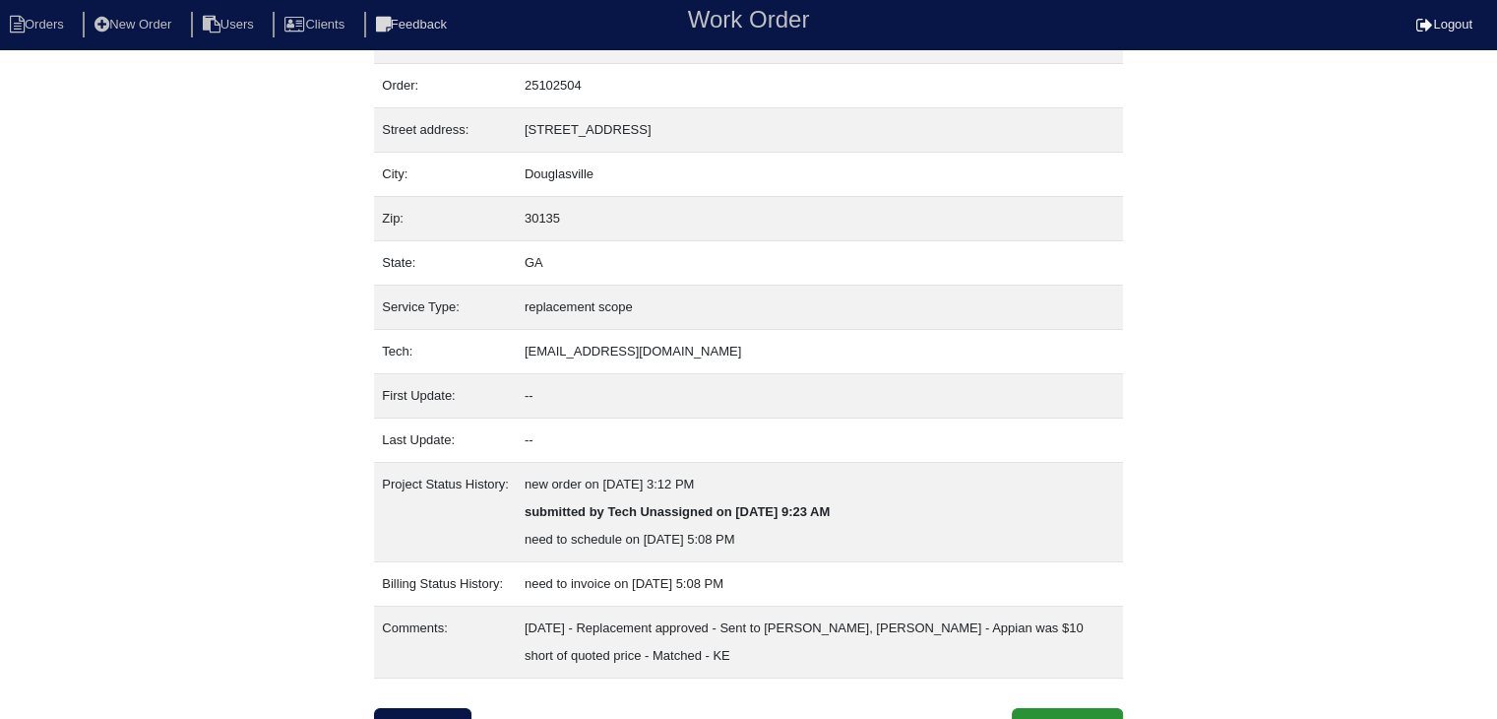
scroll to position [67, 0]
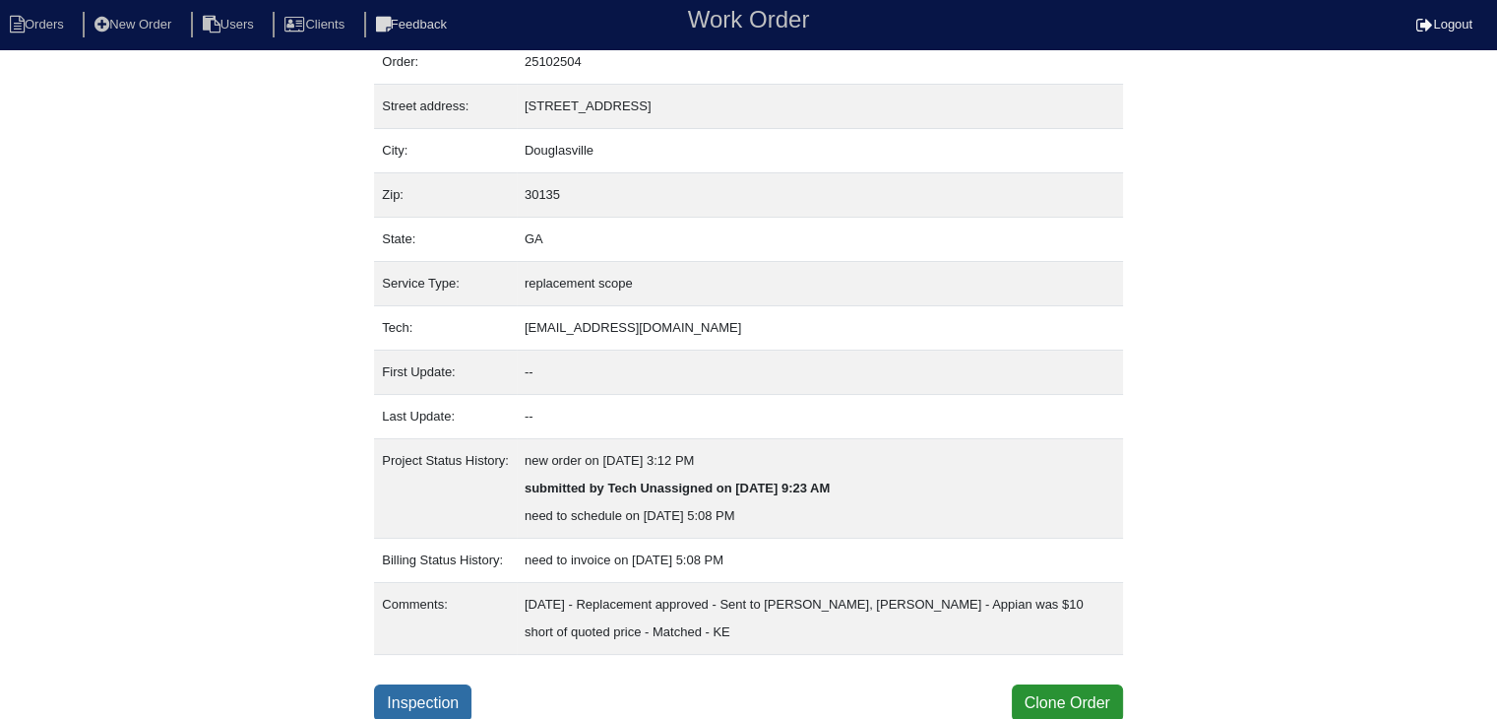
click at [436, 698] on link "Inspection" at bounding box center [422, 702] width 97 height 37
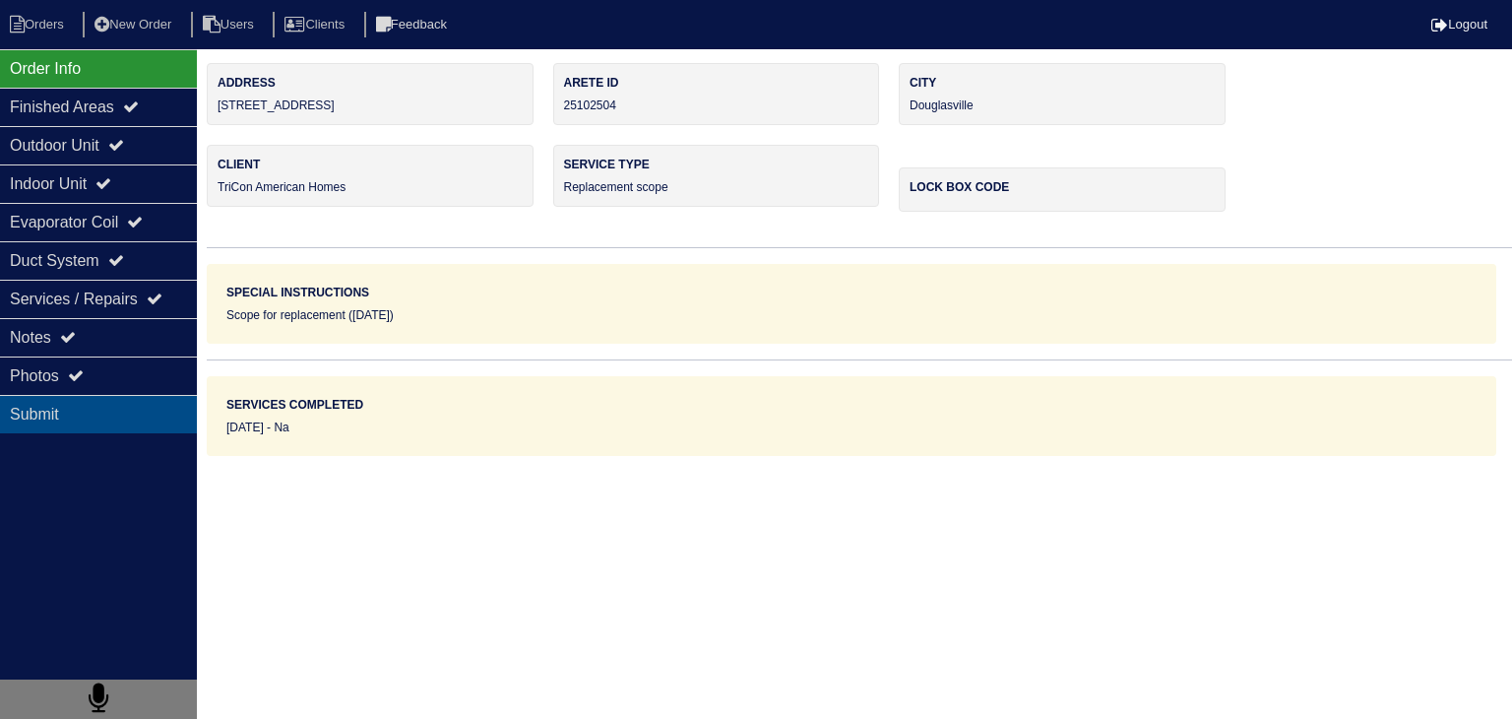
click at [102, 423] on div "Submit" at bounding box center [98, 414] width 197 height 38
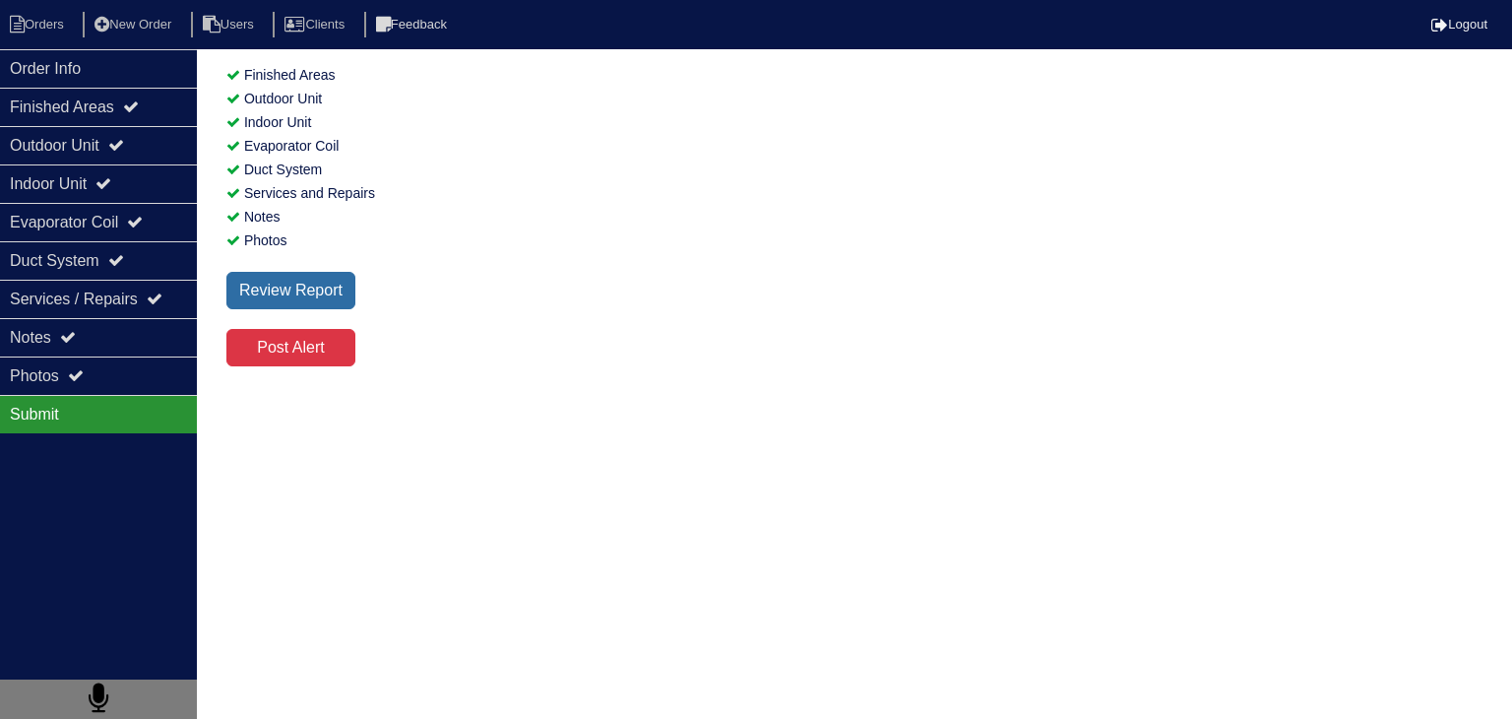
click at [311, 280] on div "Review Report" at bounding box center [290, 290] width 129 height 37
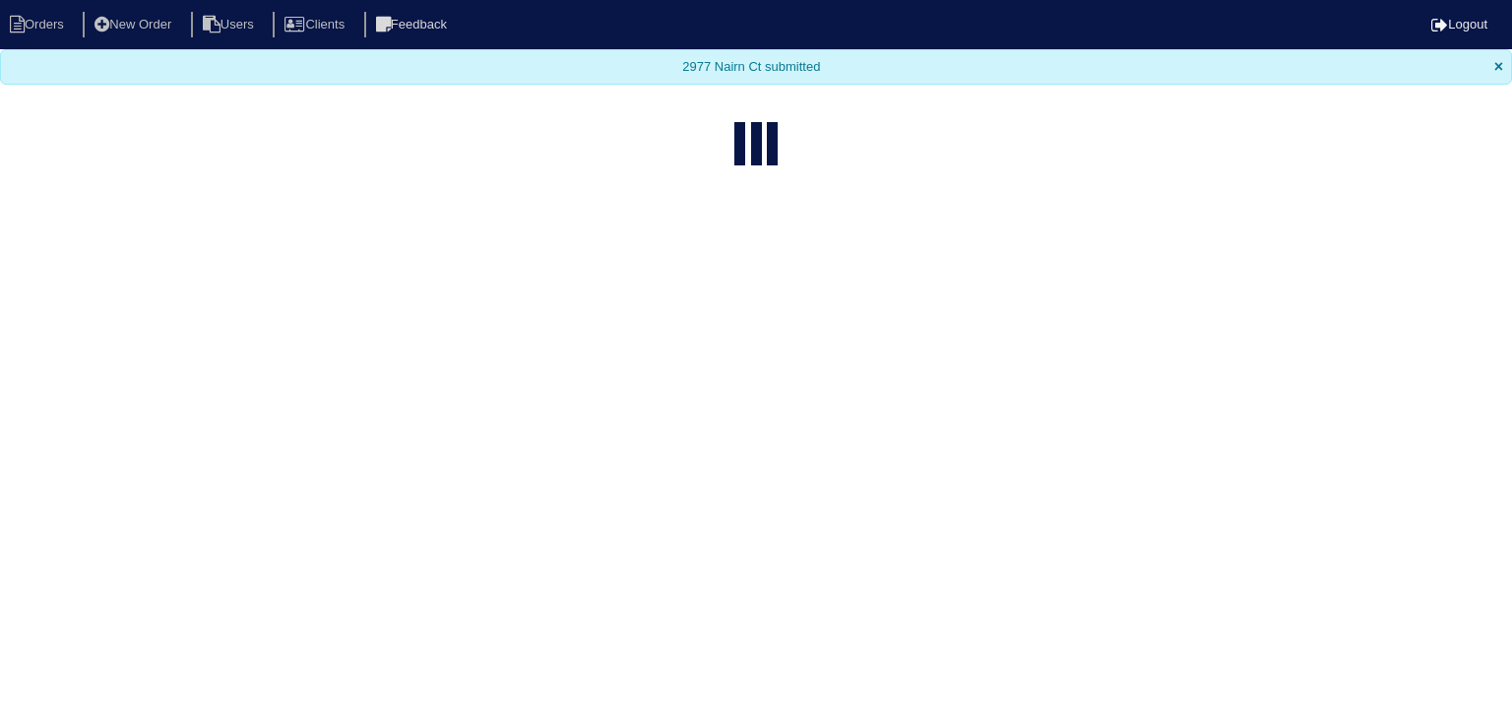
select select "15"
type input "2977"
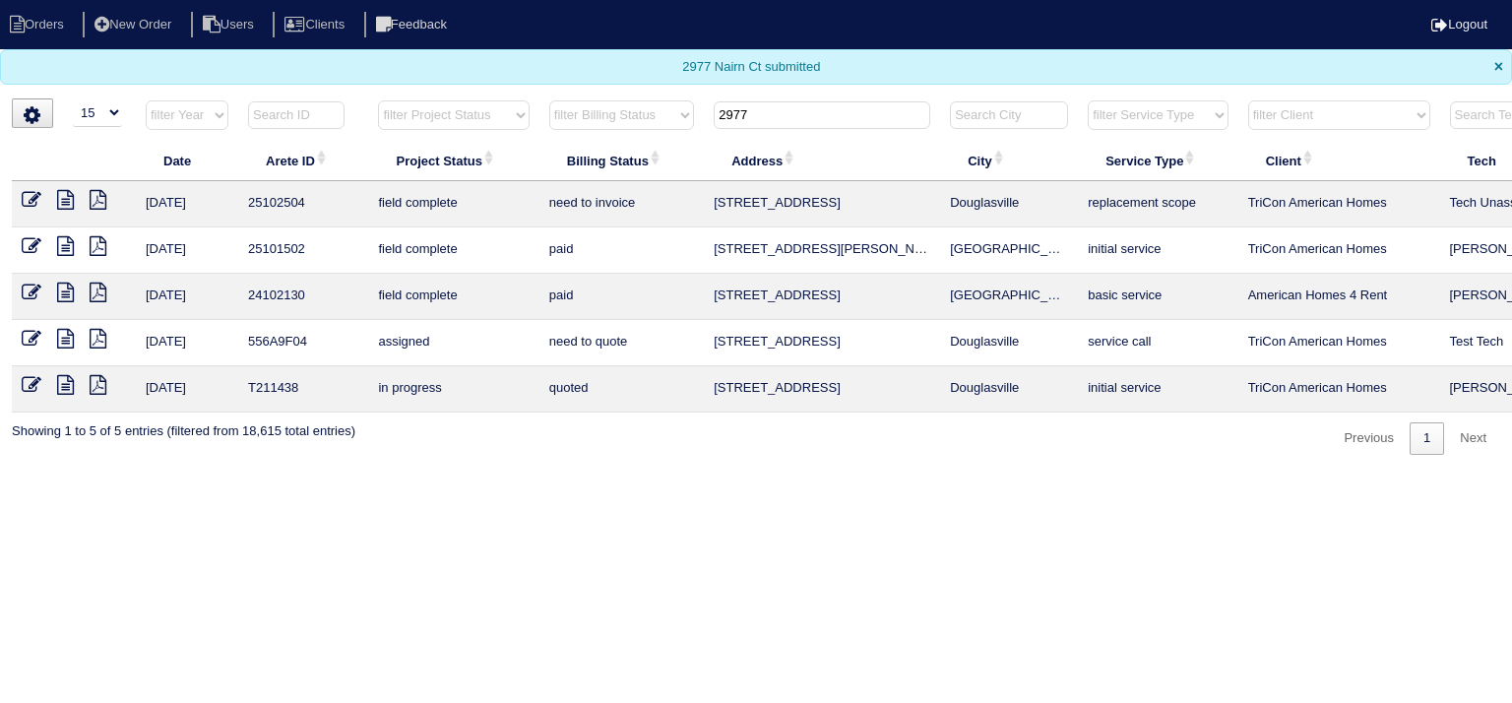
click at [64, 202] on icon at bounding box center [65, 200] width 17 height 20
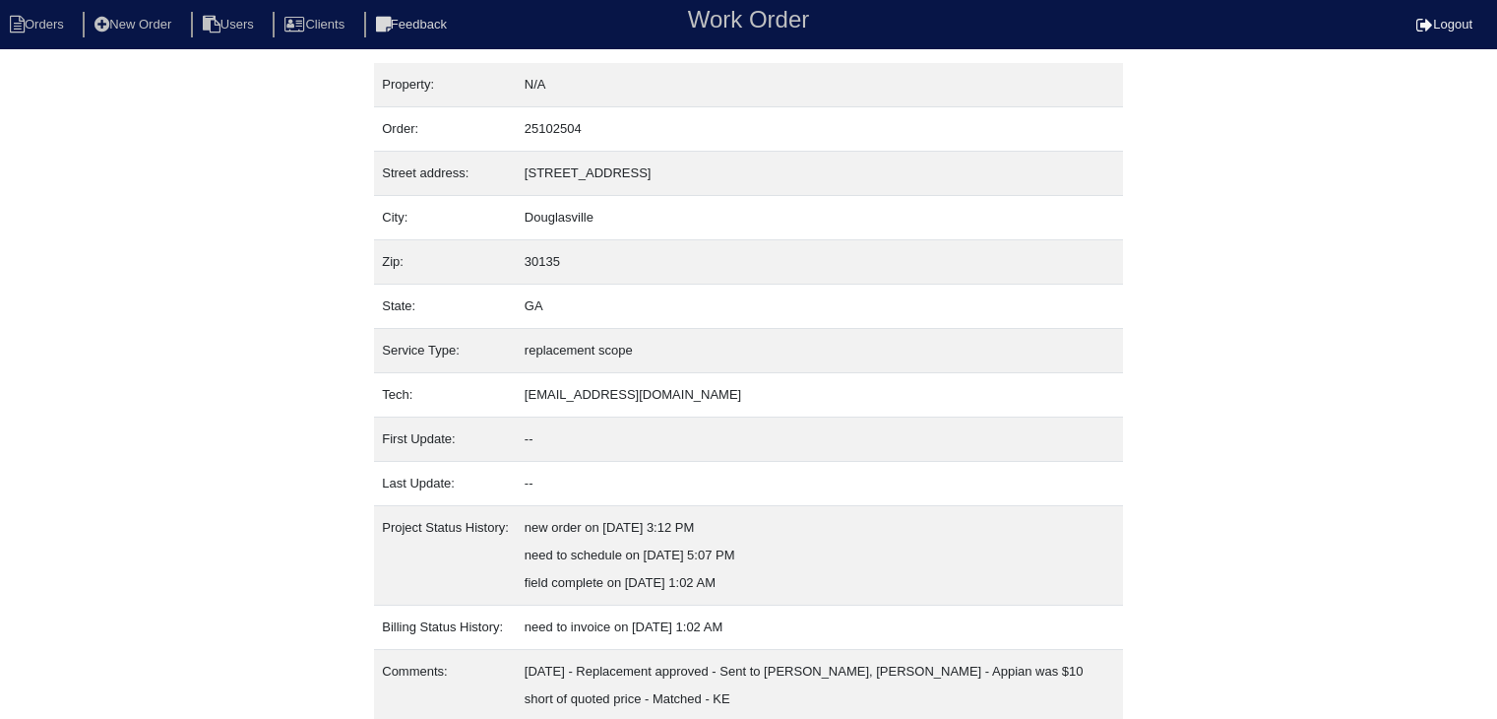
scroll to position [67, 0]
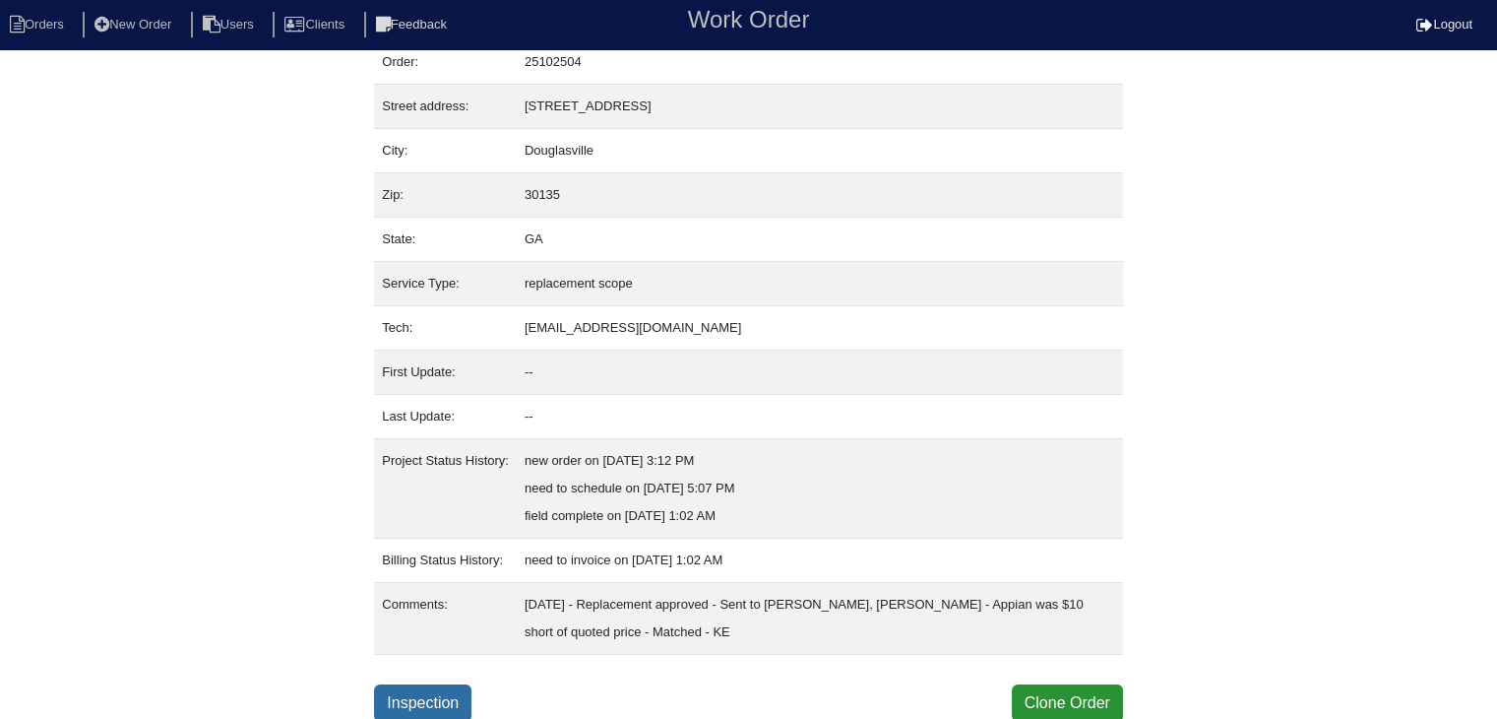
click at [425, 703] on link "Inspection" at bounding box center [422, 702] width 97 height 37
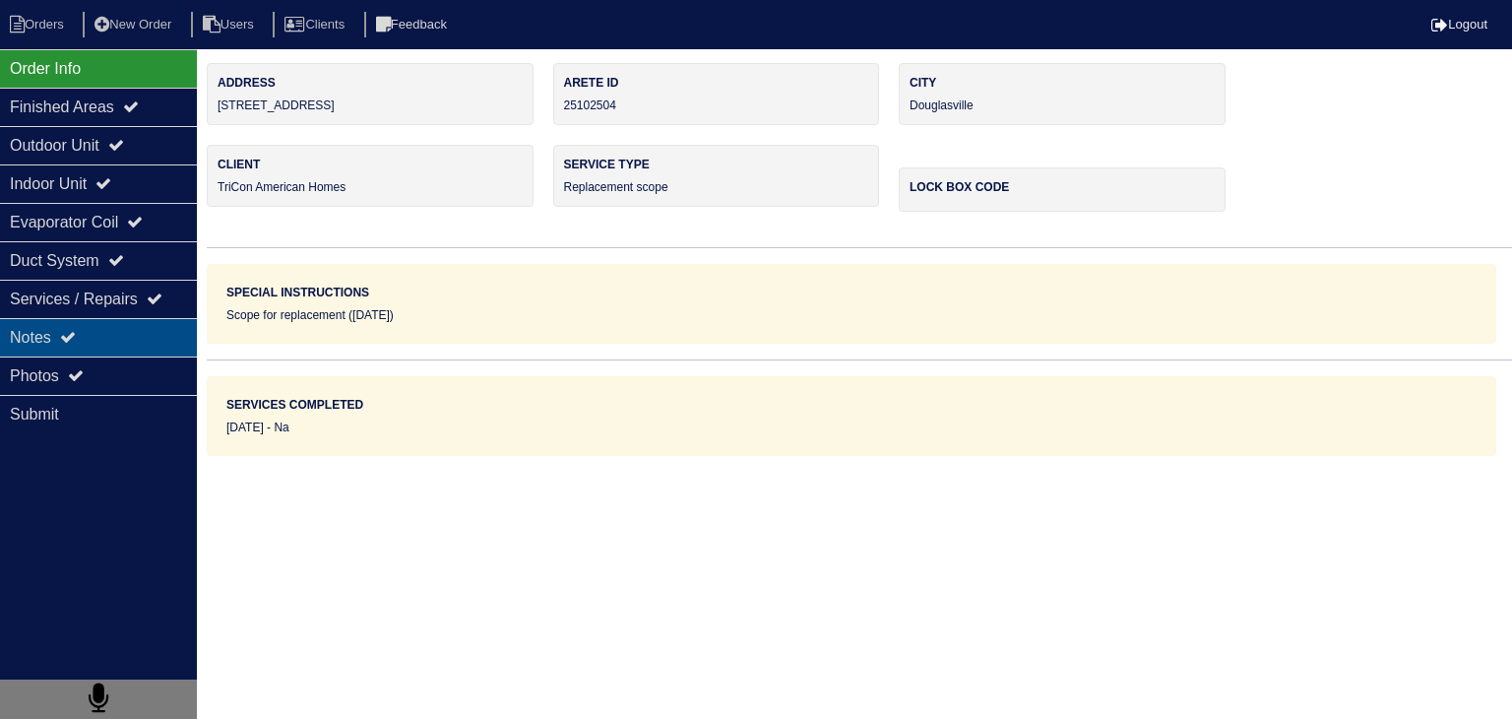
click at [134, 341] on div "Notes" at bounding box center [98, 337] width 197 height 38
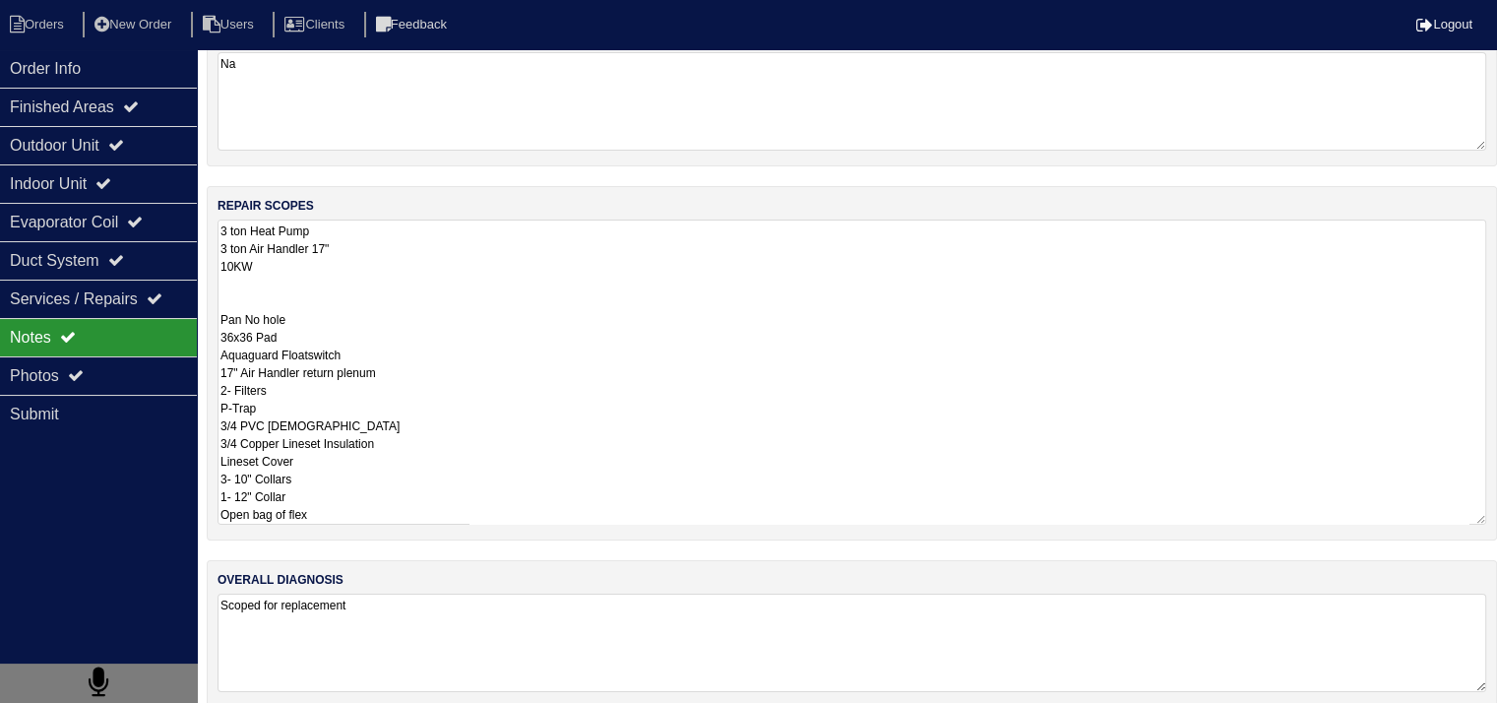
scroll to position [1, 0]
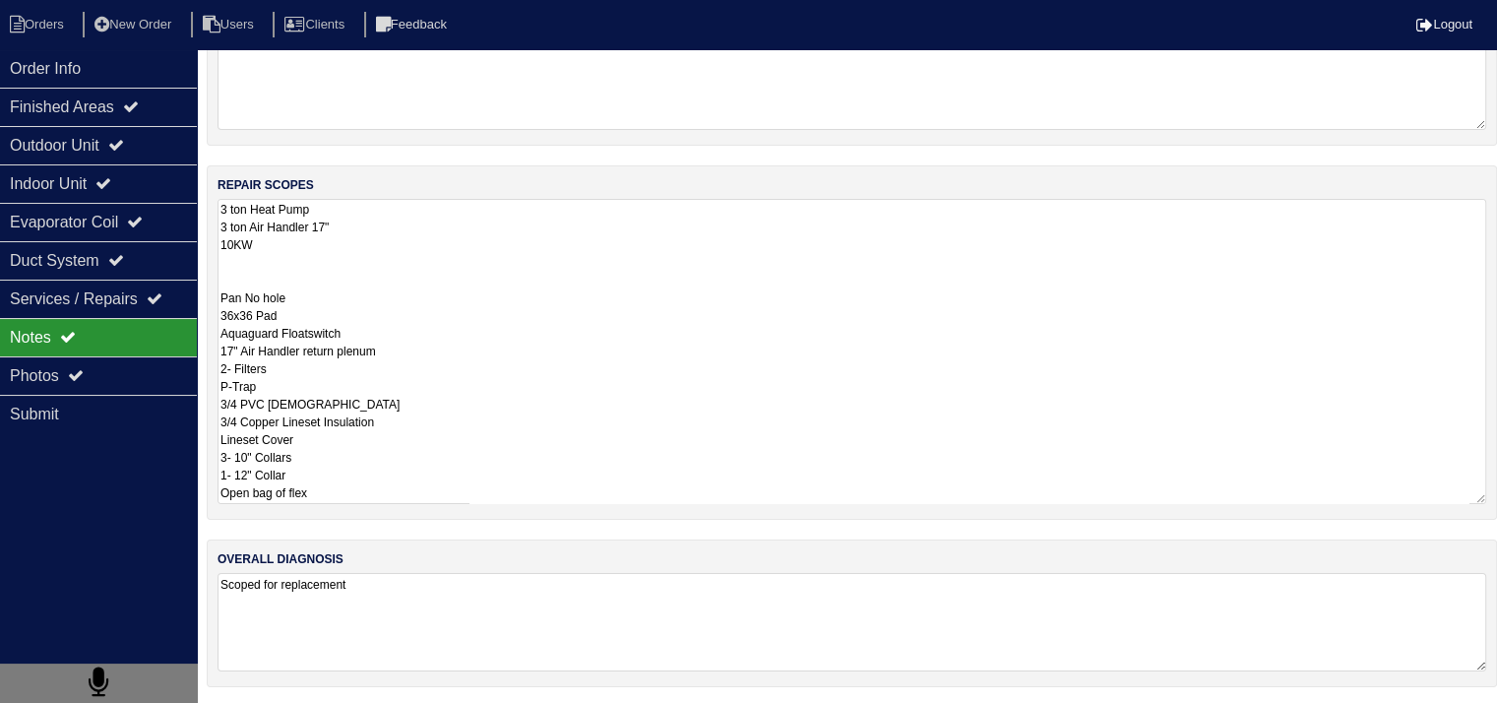
drag, startPoint x: 221, startPoint y: 442, endPoint x: 385, endPoint y: 737, distance: 338.0
click at [385, 707] on html "Orders New Order Users Clients Feedback Logout Orders New Order Users Clients M…" at bounding box center [748, 237] width 1497 height 939
